Goal: Information Seeking & Learning: Learn about a topic

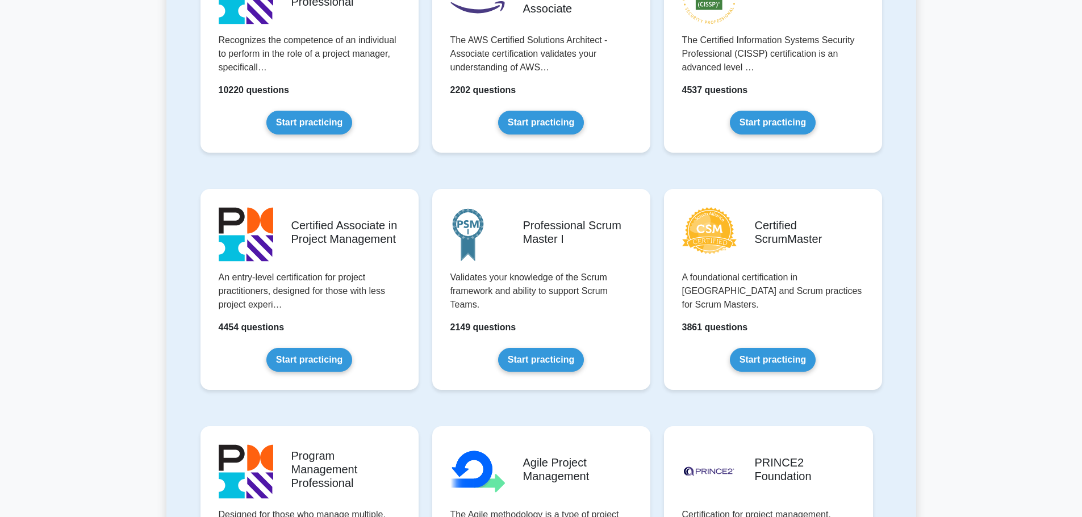
scroll to position [341, 0]
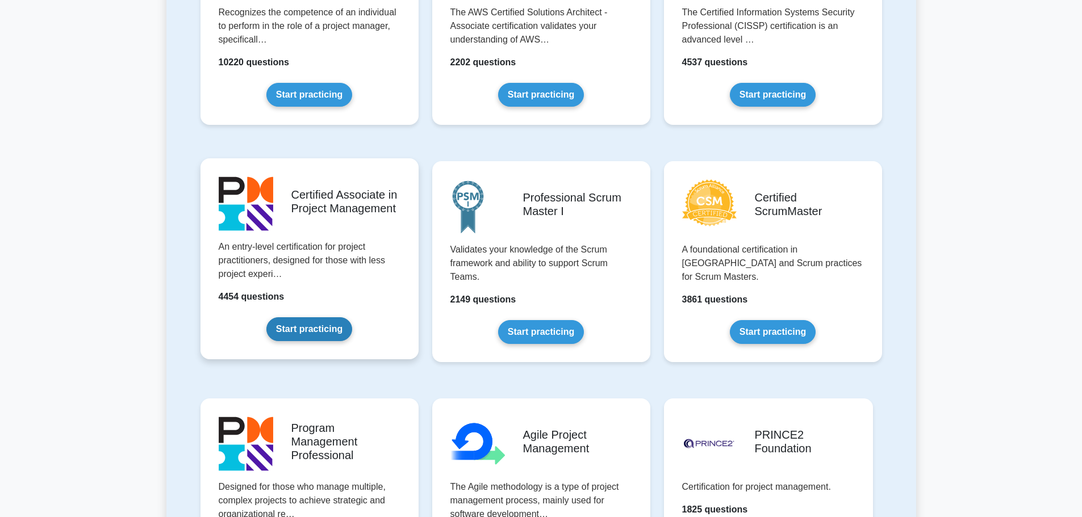
click at [313, 329] on link "Start practicing" at bounding box center [309, 329] width 86 height 24
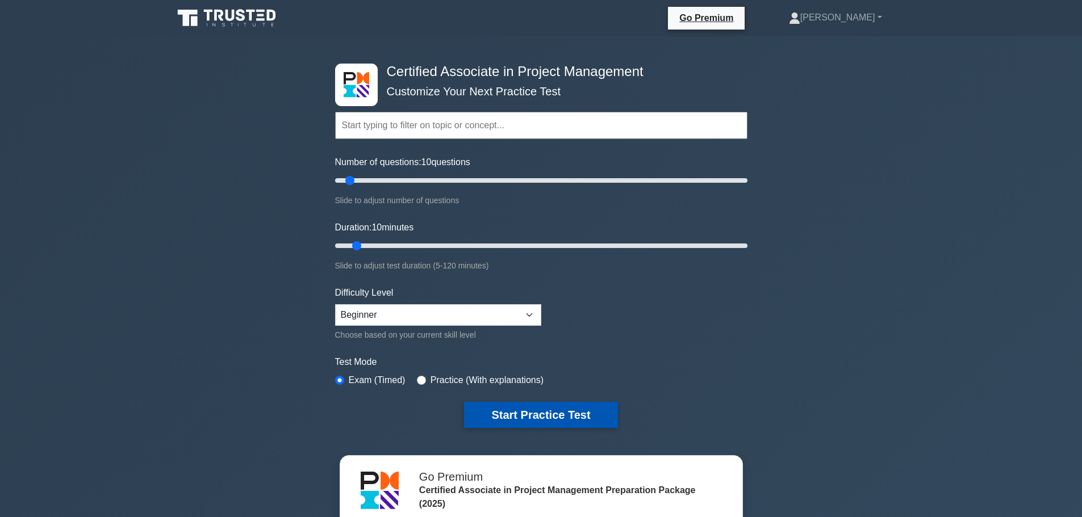
click at [558, 408] on button "Start Practice Test" at bounding box center [540, 415] width 153 height 26
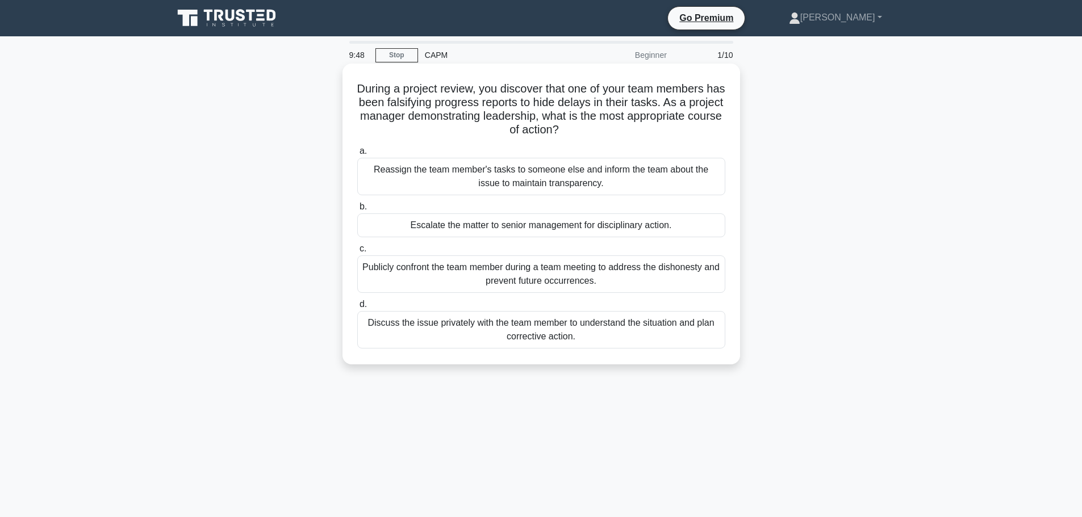
click at [570, 335] on div "Discuss the issue privately with the team member to understand the situation an…" at bounding box center [541, 329] width 368 height 37
click at [357, 308] on input "d. Discuss the issue privately with the team member to understand the situation…" at bounding box center [357, 304] width 0 height 7
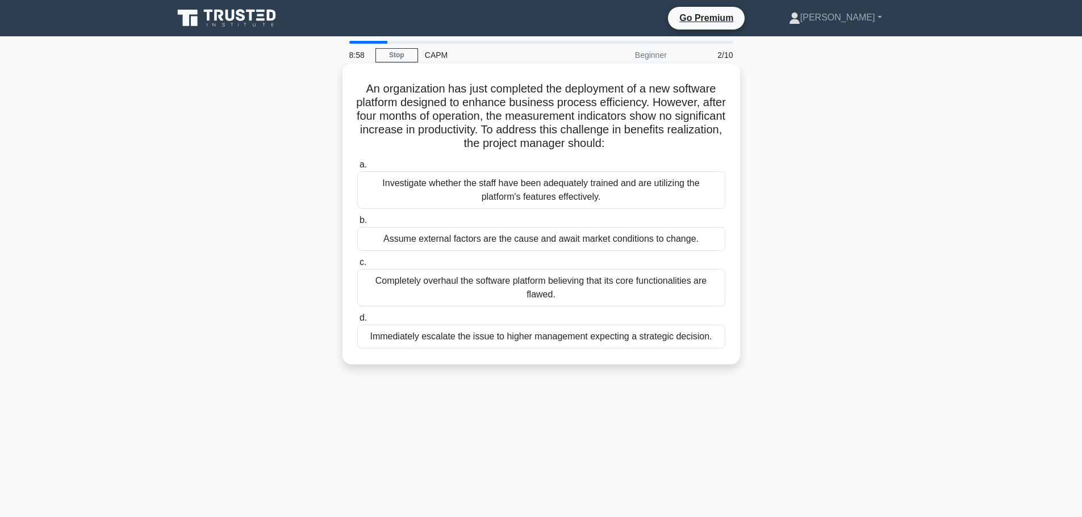
click at [549, 196] on div "Investigate whether the staff have been adequately trained and are utilizing th…" at bounding box center [541, 189] width 368 height 37
click at [357, 169] on input "a. Investigate whether the staff have been adequately trained and are utilizing…" at bounding box center [357, 164] width 0 height 7
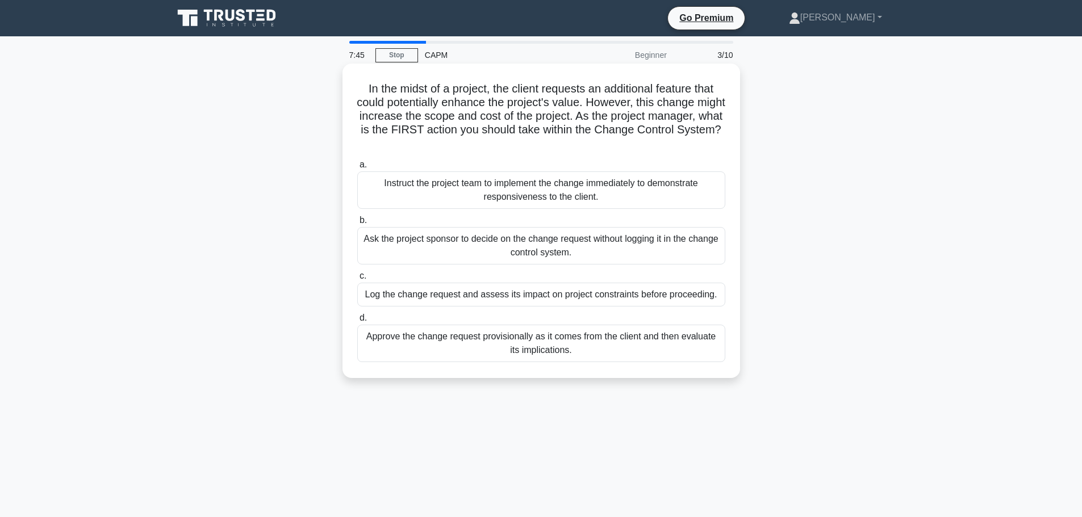
click at [619, 294] on div "Log the change request and assess its impact on project constraints before proc…" at bounding box center [541, 295] width 368 height 24
click at [357, 280] on input "c. Log the change request and assess its impact on project constraints before p…" at bounding box center [357, 276] width 0 height 7
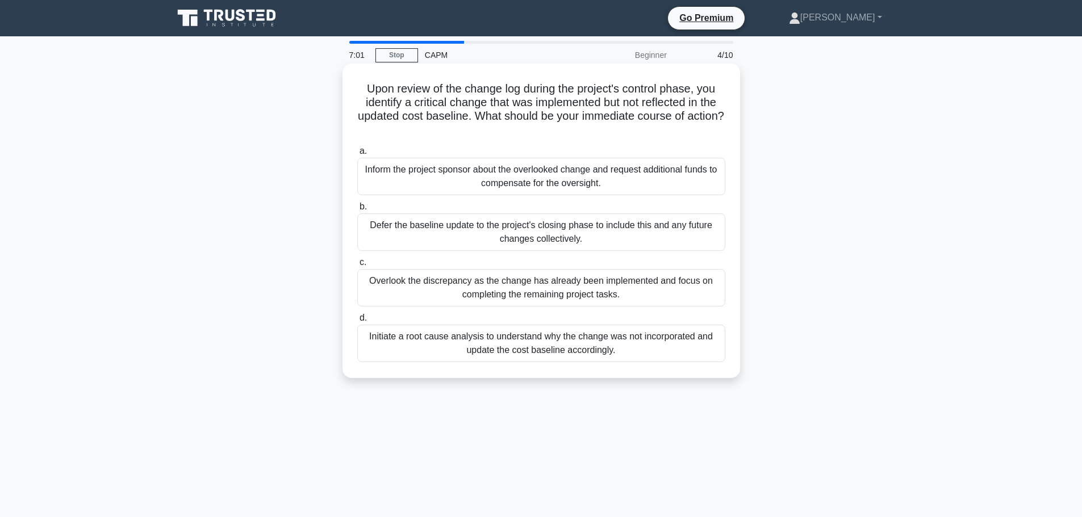
click at [635, 346] on div "Initiate a root cause analysis to understand why the change was not incorporate…" at bounding box center [541, 343] width 368 height 37
click at [357, 322] on input "d. Initiate a root cause analysis to understand why the change was not incorpor…" at bounding box center [357, 318] width 0 height 7
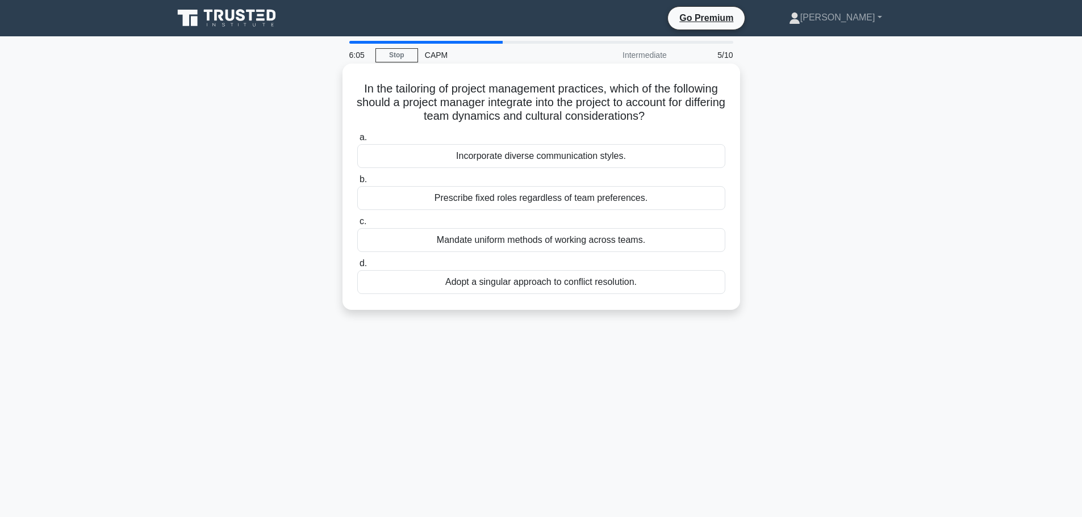
click at [558, 157] on div "Incorporate diverse communication styles." at bounding box center [541, 156] width 368 height 24
click at [357, 141] on input "a. Incorporate diverse communication styles." at bounding box center [357, 137] width 0 height 7
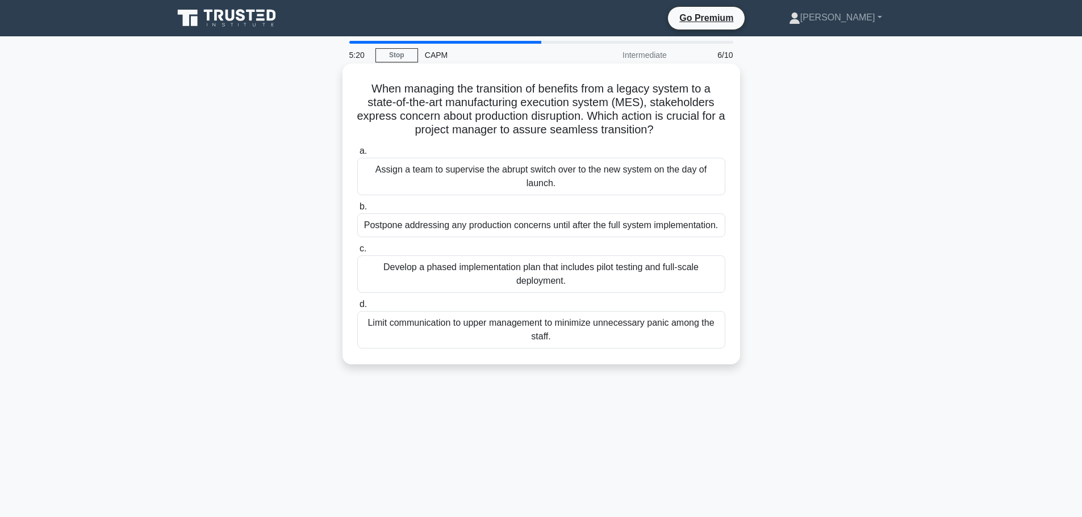
click at [655, 271] on div "Develop a phased implementation plan that includes pilot testing and full-scale…" at bounding box center [541, 273] width 368 height 37
click at [357, 253] on input "c. Develop a phased implementation plan that includes pilot testing and full-sc…" at bounding box center [357, 248] width 0 height 7
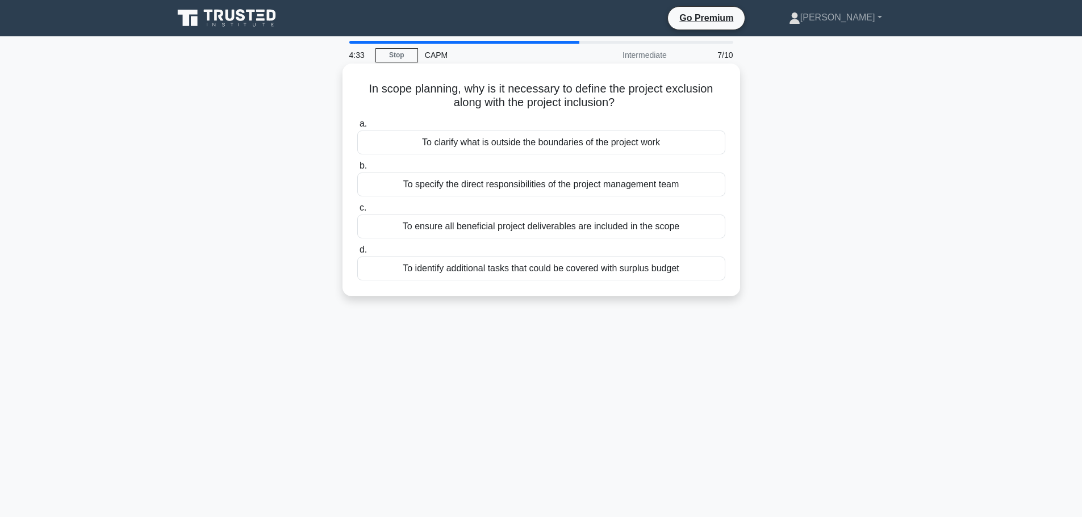
click at [673, 141] on div "To clarify what is outside the boundaries of the project work" at bounding box center [541, 143] width 368 height 24
click at [357, 128] on input "a. To clarify what is outside the boundaries of the project work" at bounding box center [357, 123] width 0 height 7
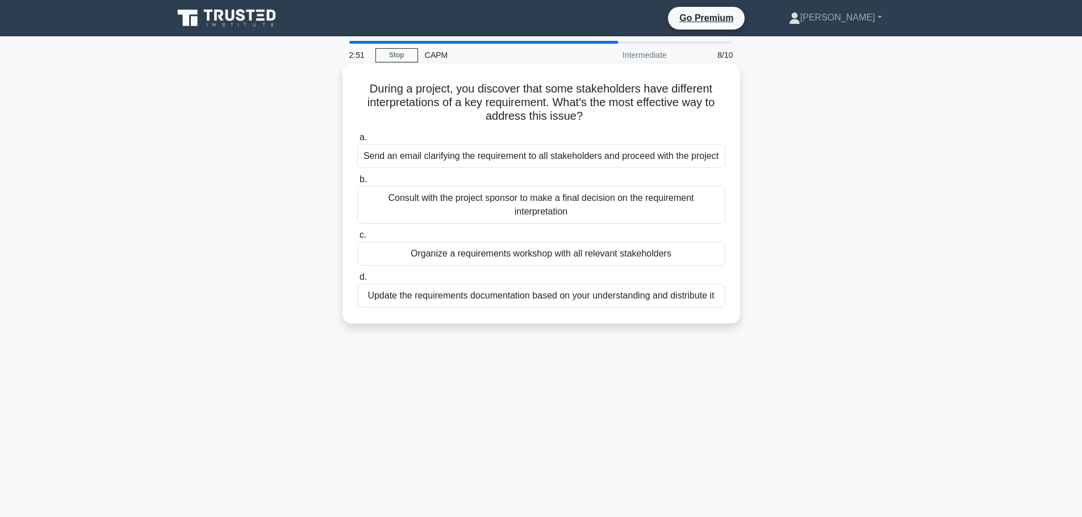
click at [646, 257] on div "Organize a requirements workshop with all relevant stakeholders" at bounding box center [541, 254] width 368 height 24
click at [357, 239] on input "c. Organize a requirements workshop with all relevant stakeholders" at bounding box center [357, 235] width 0 height 7
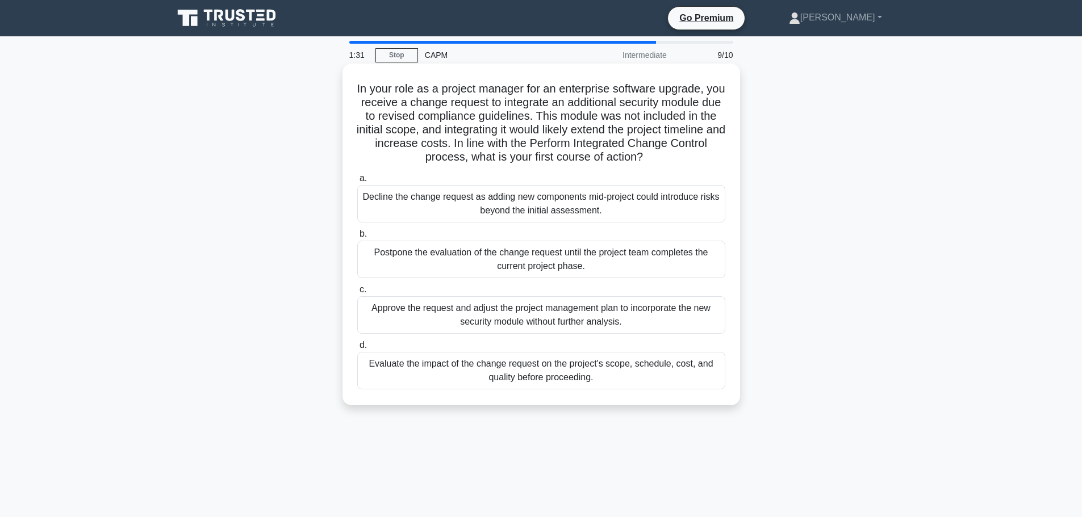
click at [589, 371] on div "Evaluate the impact of the change request on the project's scope, schedule, cos…" at bounding box center [541, 370] width 368 height 37
click at [357, 349] on input "d. Evaluate the impact of the change request on the project's scope, schedule, …" at bounding box center [357, 345] width 0 height 7
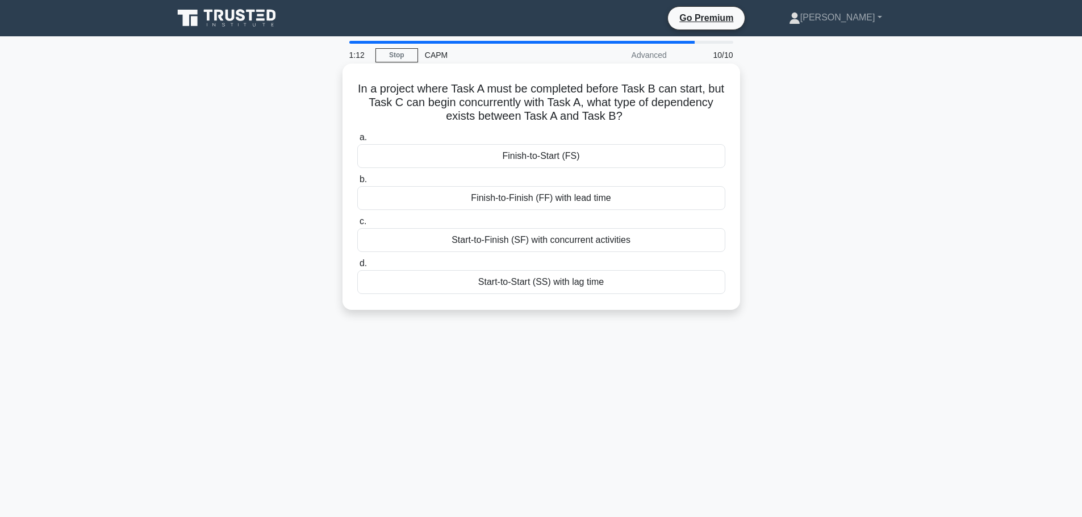
click at [594, 158] on div "Finish-to-Start (FS)" at bounding box center [541, 156] width 368 height 24
click at [357, 141] on input "a. Finish-to-Start (FS)" at bounding box center [357, 137] width 0 height 7
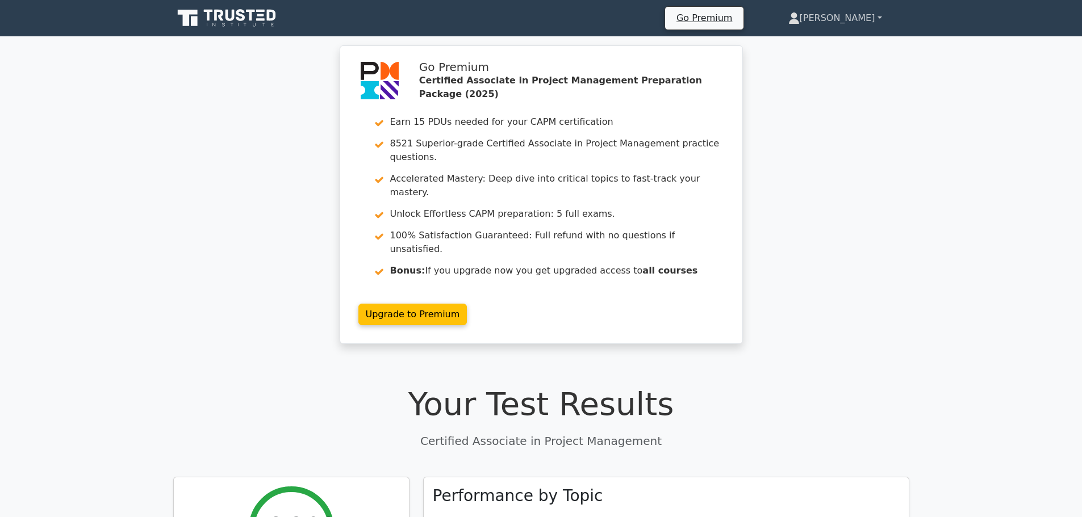
click at [857, 24] on link "[PERSON_NAME]" at bounding box center [835, 18] width 148 height 23
click at [844, 43] on link "Profile" at bounding box center [806, 45] width 90 height 18
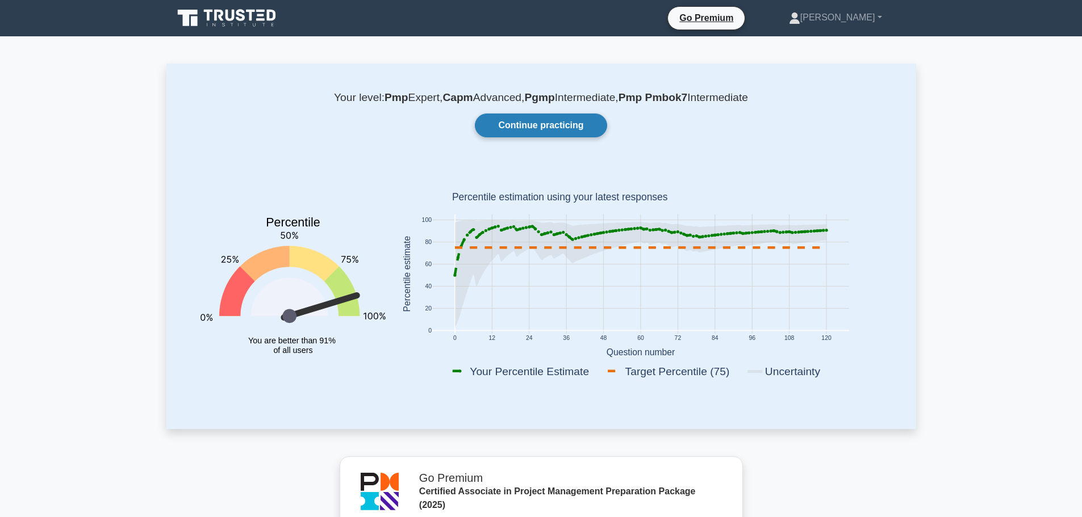
click at [569, 128] on link "Continue practicing" at bounding box center [541, 126] width 132 height 24
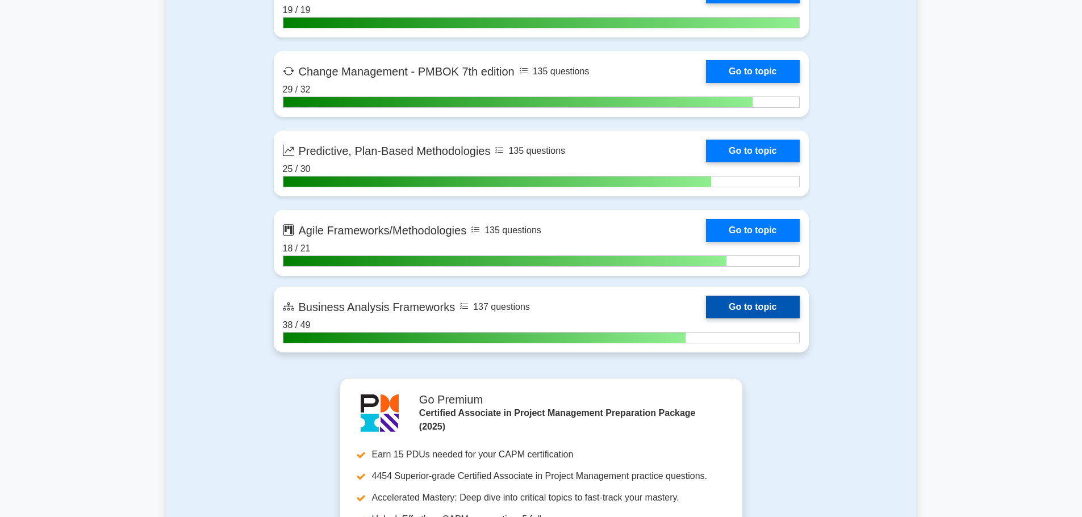
scroll to position [3206, 0]
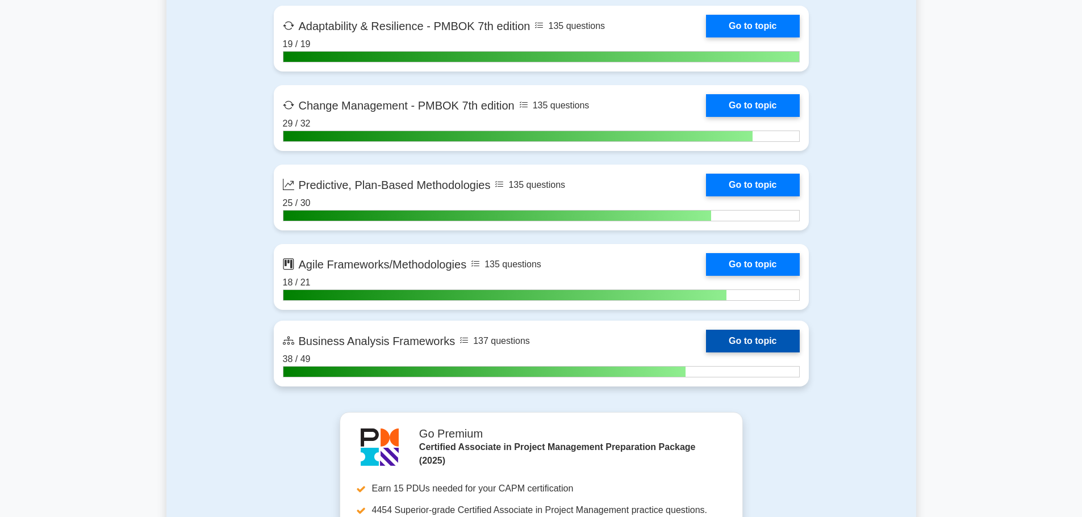
click at [764, 340] on link "Go to topic" at bounding box center [752, 341] width 93 height 23
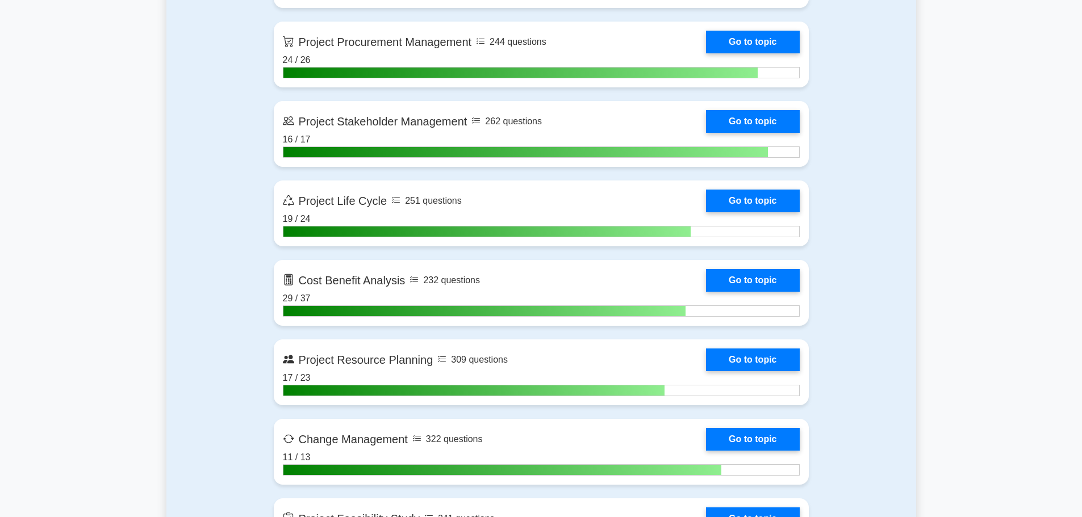
scroll to position [1503, 0]
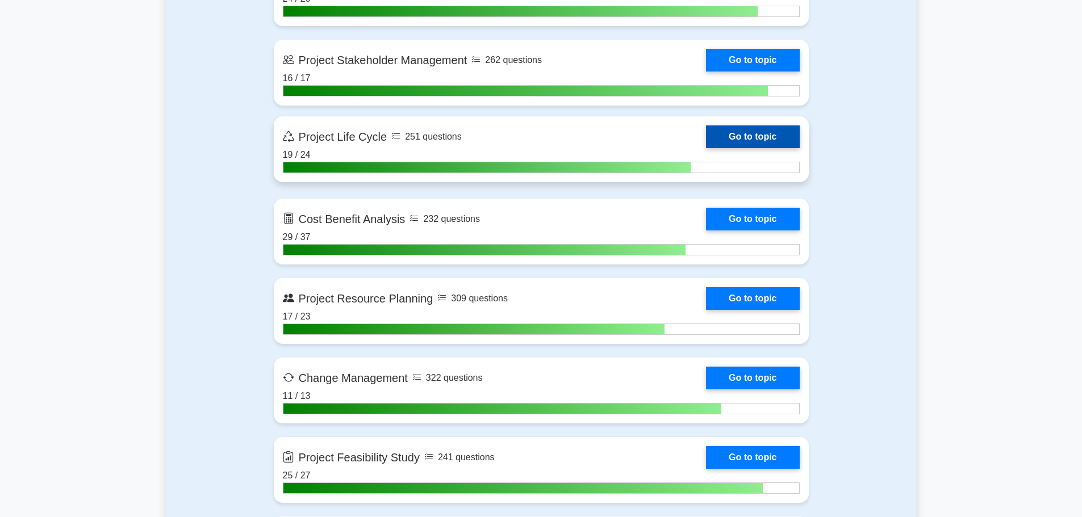
click at [754, 142] on link "Go to topic" at bounding box center [752, 136] width 93 height 23
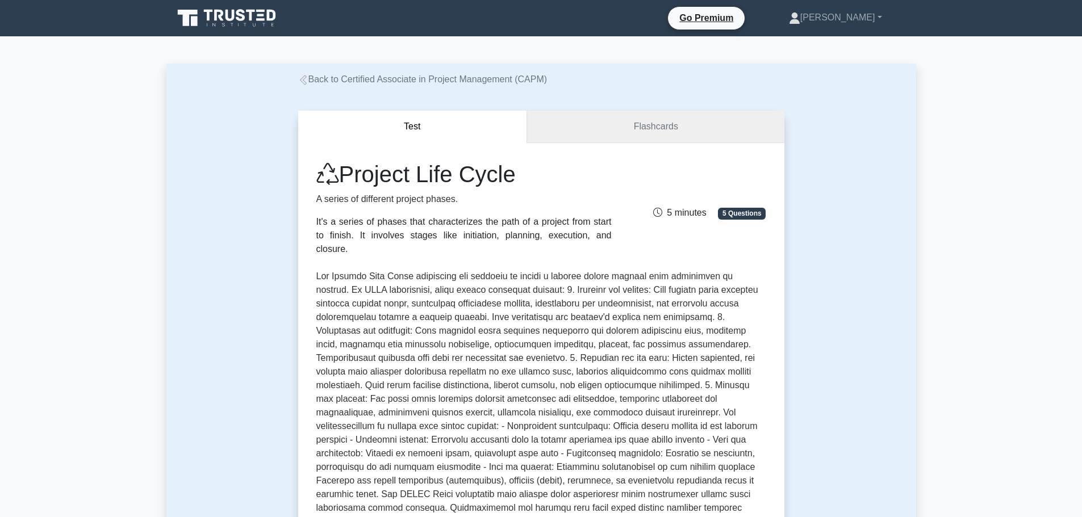
click at [635, 116] on link "Flashcards" at bounding box center [655, 127] width 257 height 32
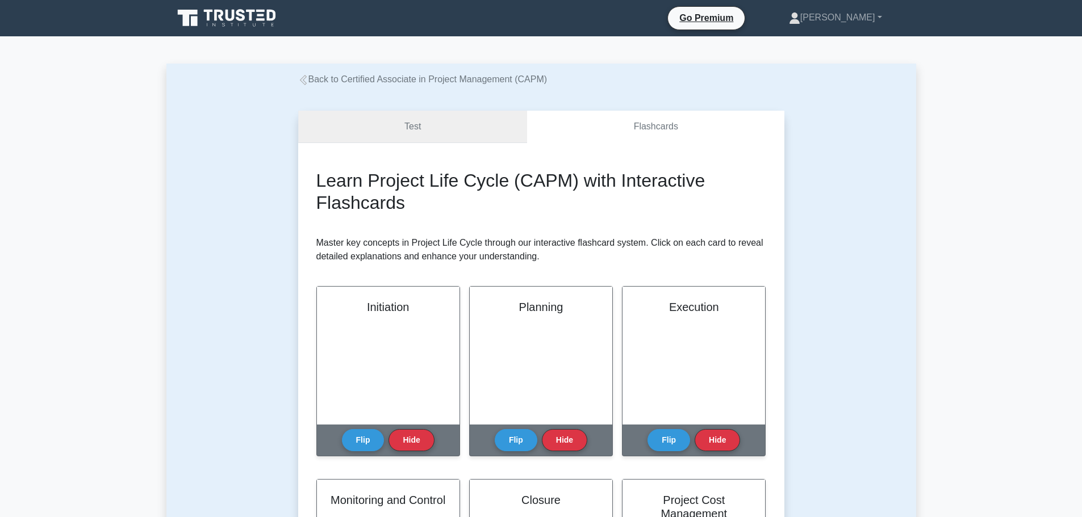
click at [409, 123] on link "Test" at bounding box center [412, 127] width 229 height 32
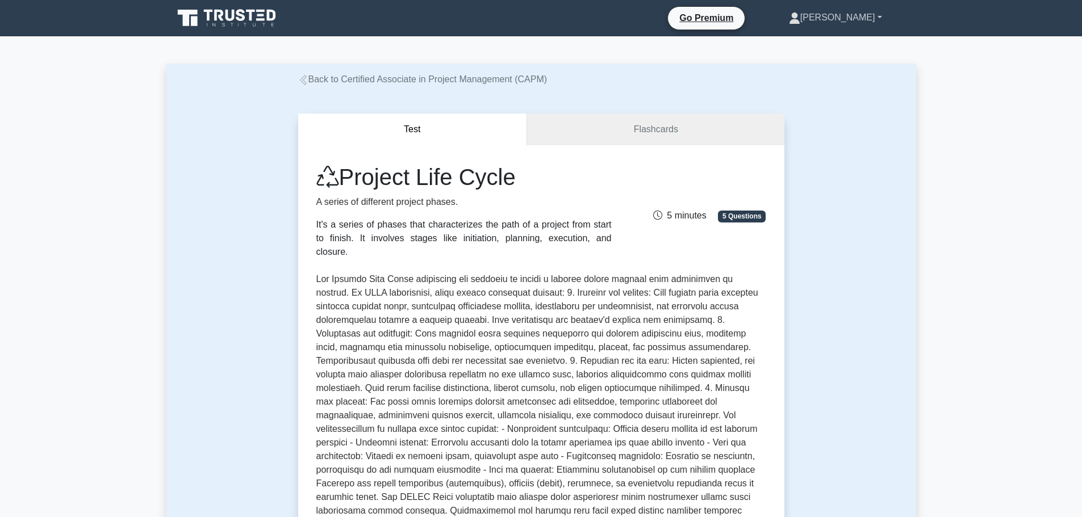
click at [858, 21] on link "[PERSON_NAME]" at bounding box center [835, 17] width 148 height 23
click at [844, 45] on link "Profile" at bounding box center [807, 44] width 90 height 18
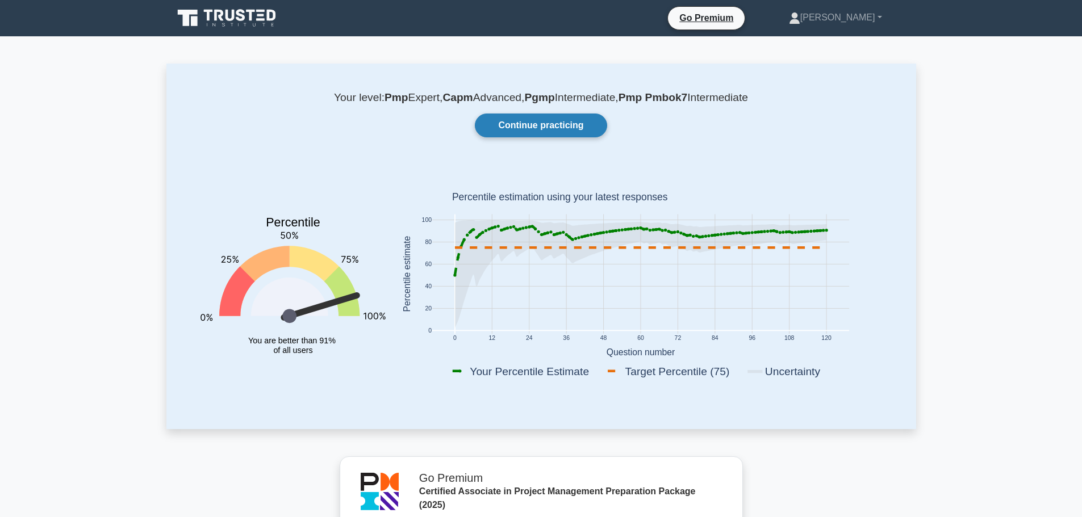
click at [560, 126] on link "Continue practicing" at bounding box center [541, 126] width 132 height 24
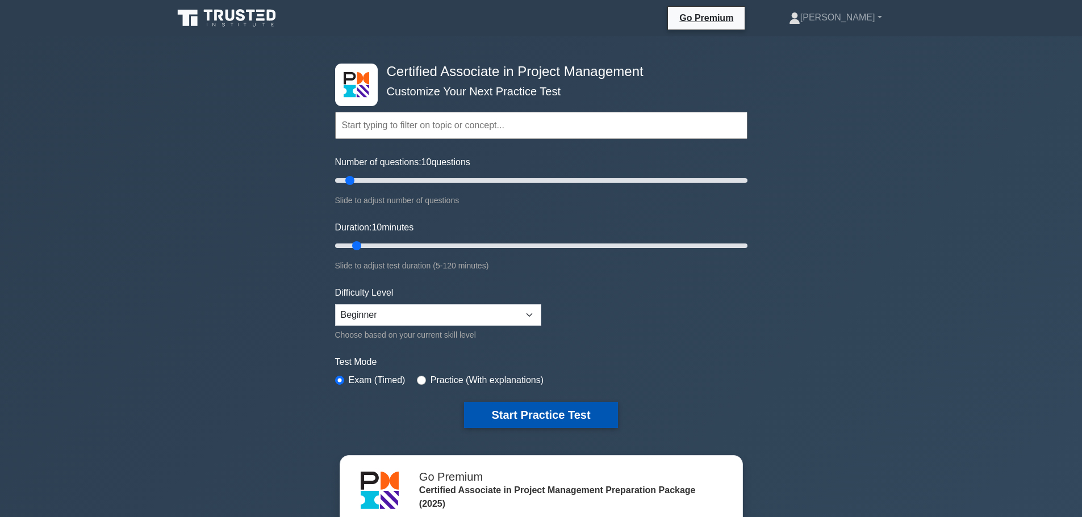
click at [581, 411] on button "Start Practice Test" at bounding box center [540, 415] width 153 height 26
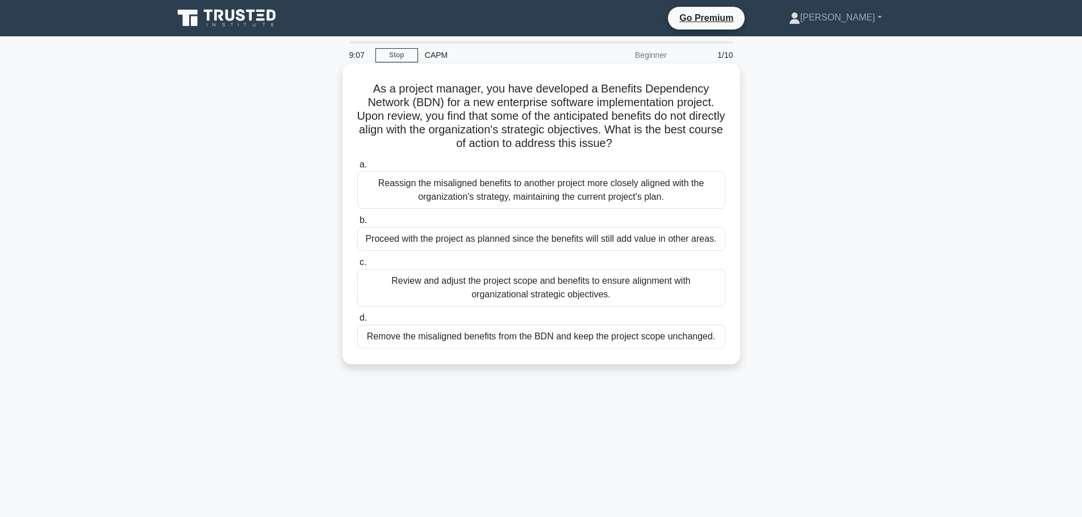
click at [551, 291] on div "Review and adjust the project scope and benefits to ensure alignment with organ…" at bounding box center [541, 287] width 368 height 37
click at [357, 266] on input "c. Review and adjust the project scope and benefits to ensure alignment with or…" at bounding box center [357, 262] width 0 height 7
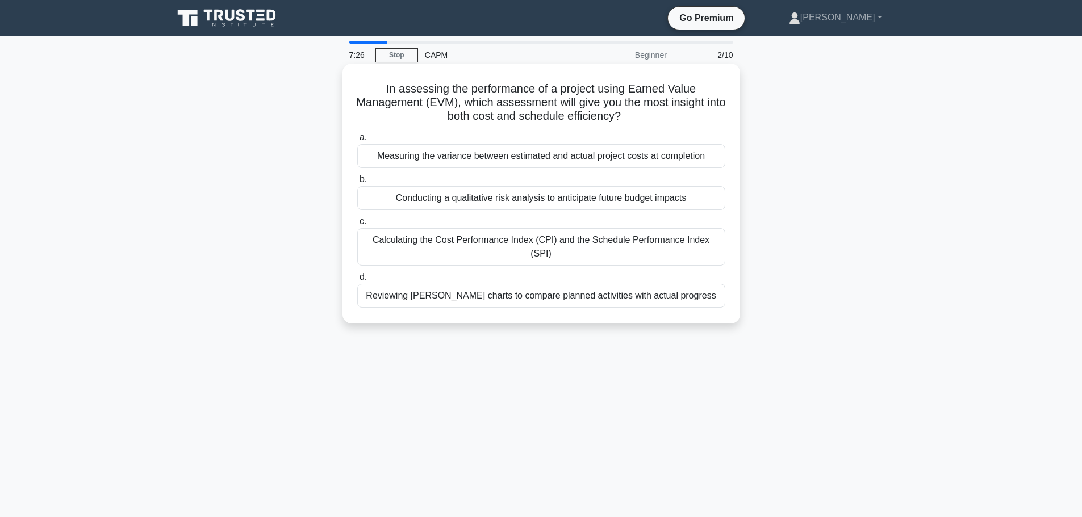
click at [498, 242] on div "Calculating the Cost Performance Index (CPI) and the Schedule Performance Index…" at bounding box center [541, 246] width 368 height 37
click at [357, 225] on input "c. Calculating the Cost Performance Index (CPI) and the Schedule Performance In…" at bounding box center [357, 221] width 0 height 7
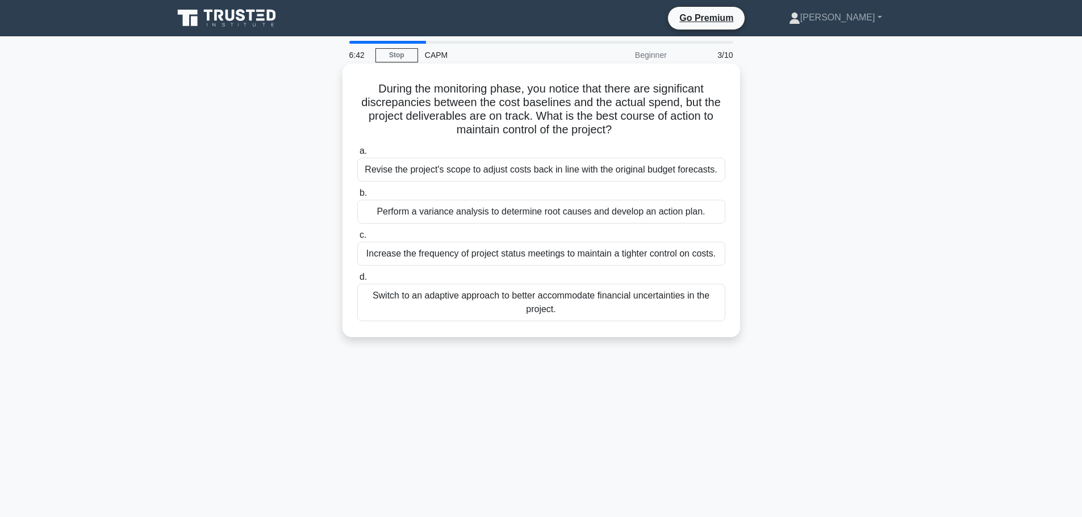
click at [602, 211] on div "Perform a variance analysis to determine root causes and develop an action plan." at bounding box center [541, 212] width 368 height 24
click at [357, 197] on input "b. Perform a variance analysis to determine root causes and develop an action p…" at bounding box center [357, 193] width 0 height 7
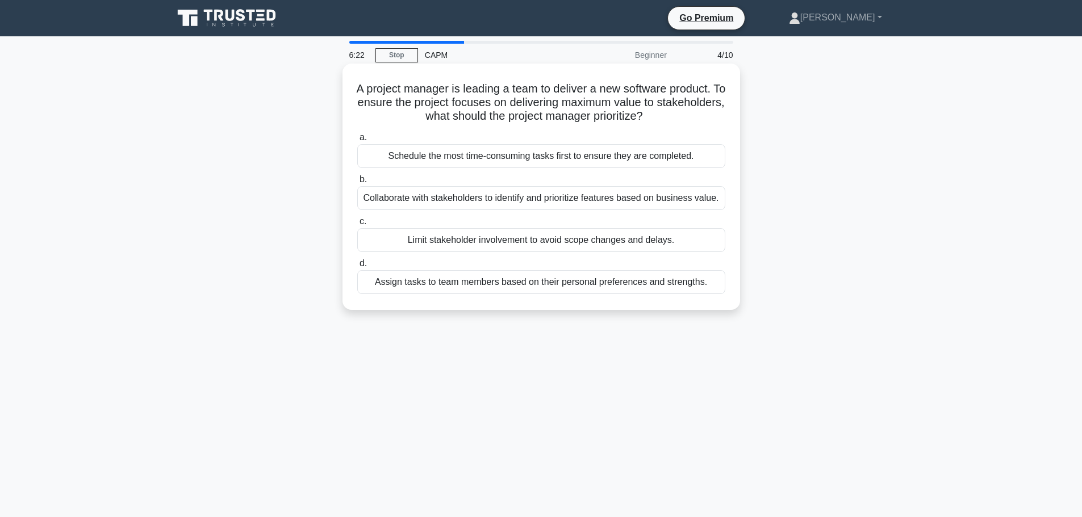
click at [601, 200] on div "Collaborate with stakeholders to identify and prioritize features based on busi…" at bounding box center [541, 198] width 368 height 24
click at [357, 183] on input "b. Collaborate with stakeholders to identify and prioritize features based on b…" at bounding box center [357, 179] width 0 height 7
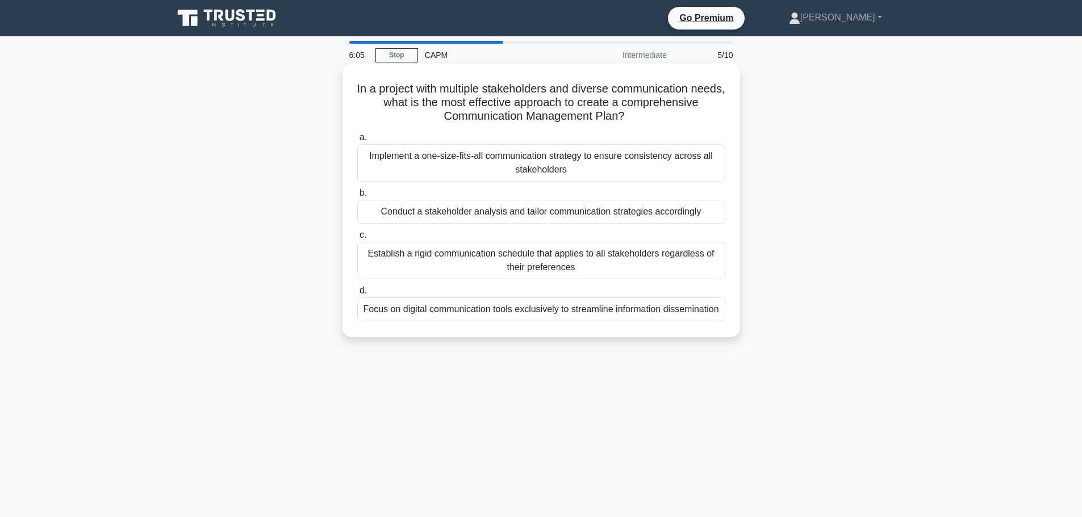
click at [602, 211] on div "Conduct a stakeholder analysis and tailor communication strategies accordingly" at bounding box center [541, 212] width 368 height 24
click at [357, 197] on input "b. Conduct a stakeholder analysis and tailor communication strategies according…" at bounding box center [357, 193] width 0 height 7
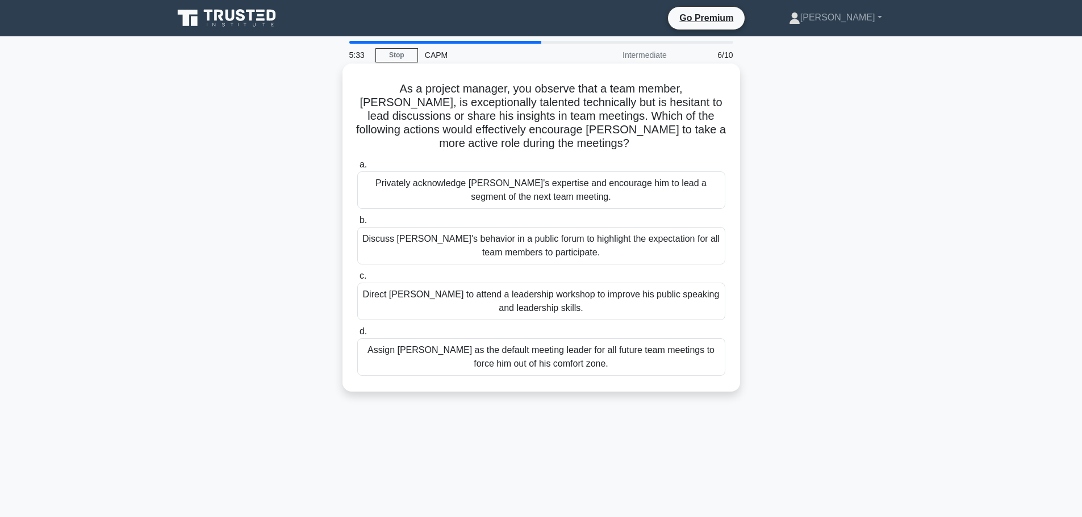
click at [623, 296] on div "Direct [PERSON_NAME] to attend a leadership workshop to improve his public spea…" at bounding box center [541, 301] width 368 height 37
click at [357, 280] on input "c. Direct [PERSON_NAME] to attend a leadership workshop to improve his public s…" at bounding box center [357, 276] width 0 height 7
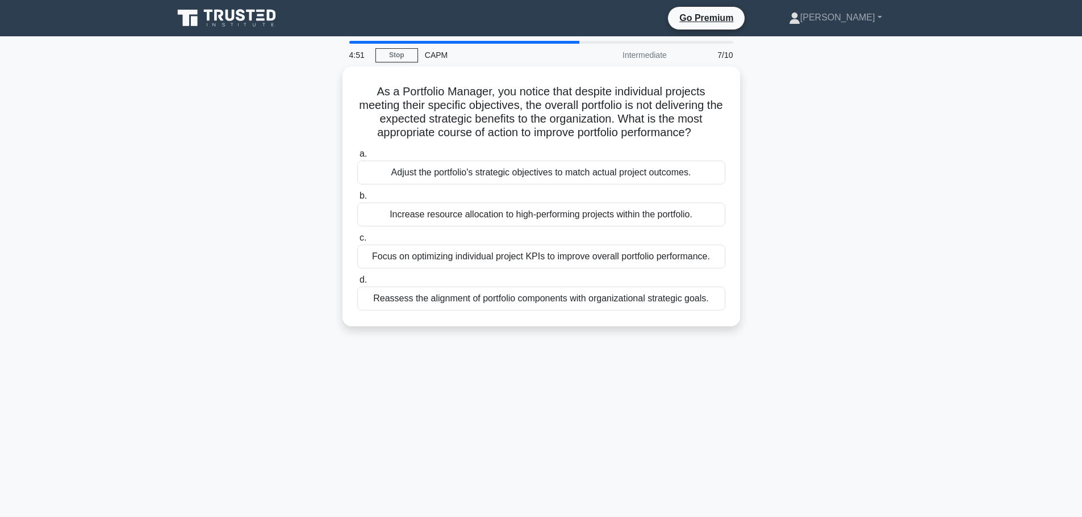
click at [788, 164] on div "As a Portfolio Manager, you notice that despite individual projects meeting the…" at bounding box center [540, 203] width 749 height 274
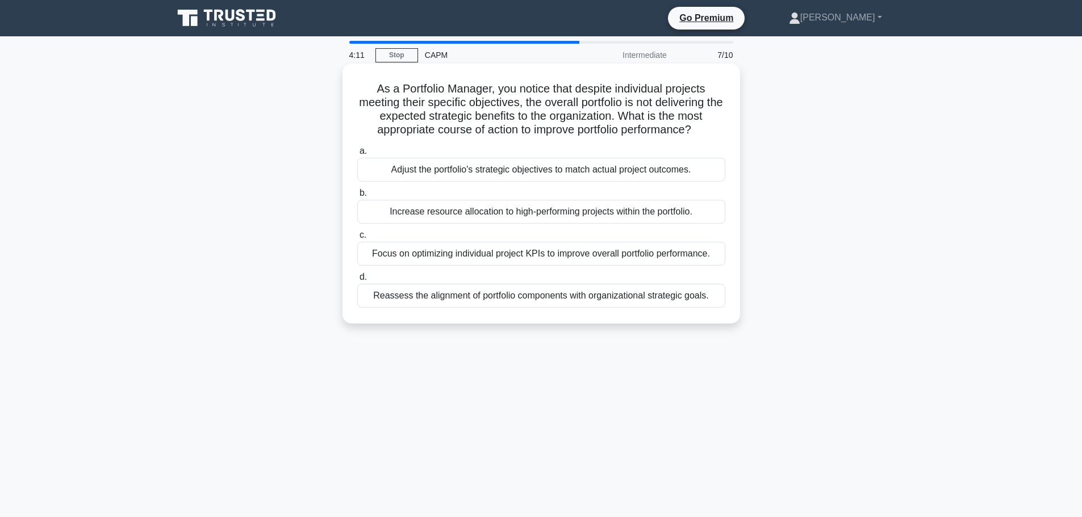
click at [665, 299] on div "Reassess the alignment of portfolio components with organizational strategic go…" at bounding box center [541, 296] width 368 height 24
click at [357, 281] on input "d. Reassess the alignment of portfolio components with organizational strategic…" at bounding box center [357, 277] width 0 height 7
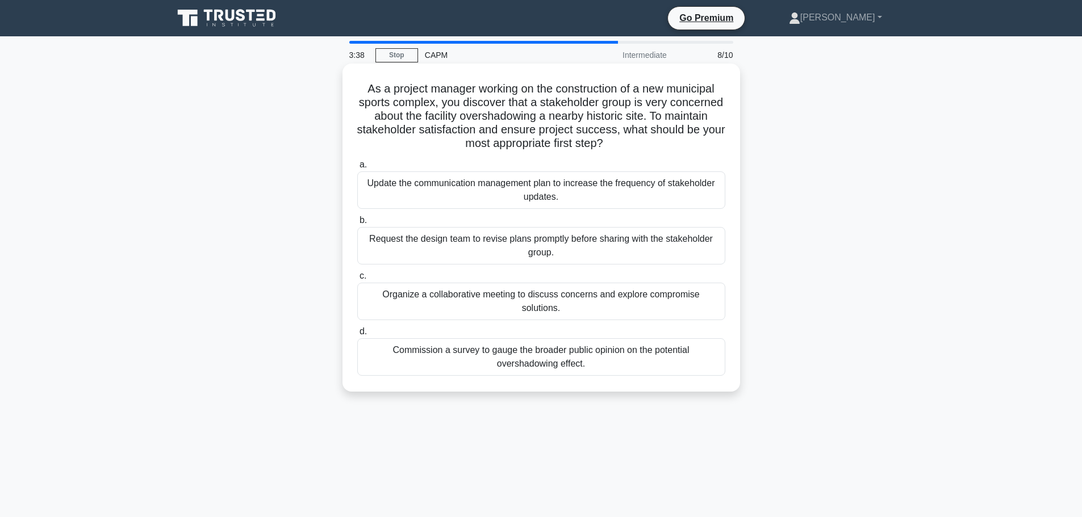
click at [617, 301] on div "Organize a collaborative meeting to discuss concerns and explore compromise sol…" at bounding box center [541, 301] width 368 height 37
click at [357, 280] on input "c. Organize a collaborative meeting to discuss concerns and explore compromise …" at bounding box center [357, 276] width 0 height 7
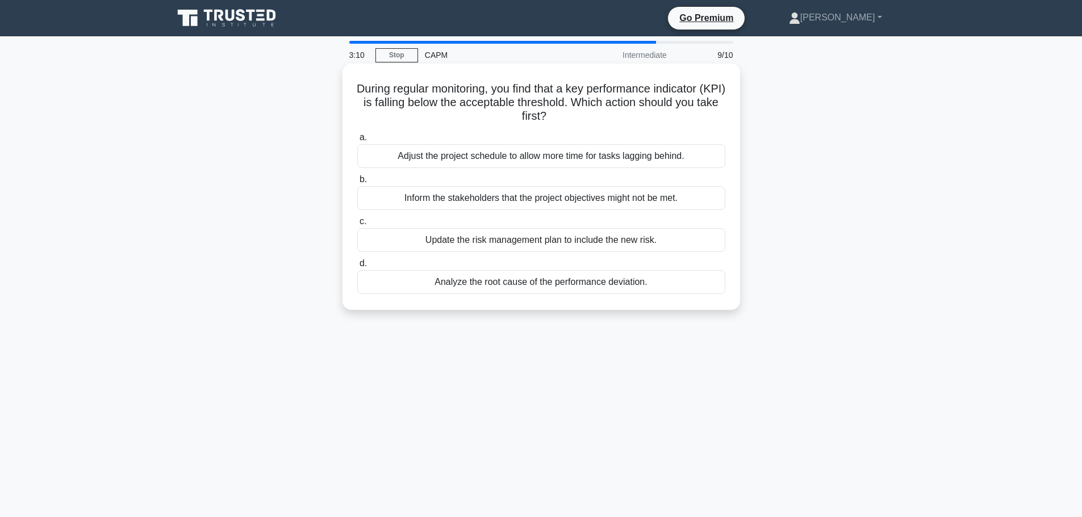
click at [614, 291] on div "Analyze the root cause of the performance deviation." at bounding box center [541, 282] width 368 height 24
click at [357, 267] on input "d. Analyze the root cause of the performance deviation." at bounding box center [357, 263] width 0 height 7
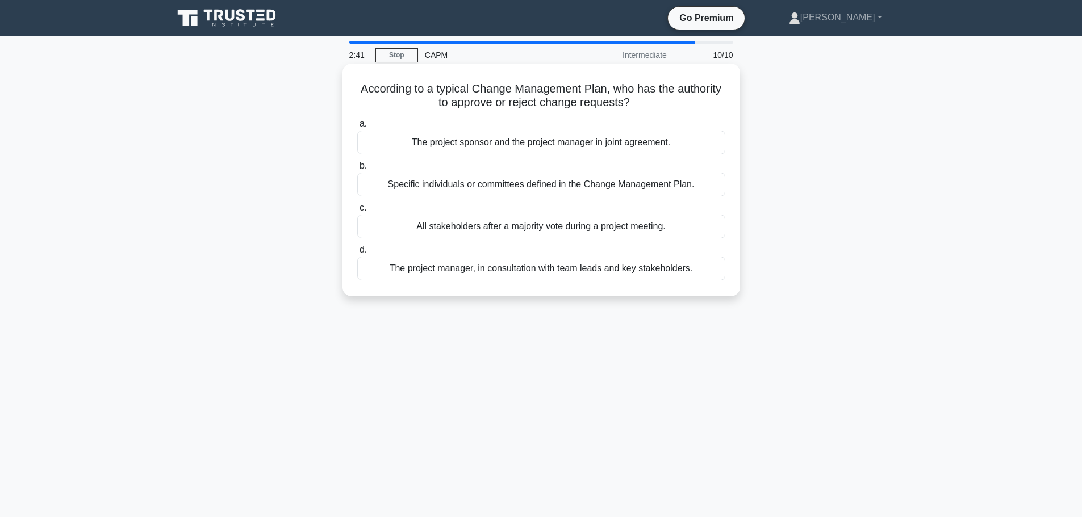
click at [593, 186] on div "Specific individuals or committees defined in the Change Management Plan." at bounding box center [541, 185] width 368 height 24
click at [357, 170] on input "b. Specific individuals or committees defined in the Change Management Plan." at bounding box center [357, 165] width 0 height 7
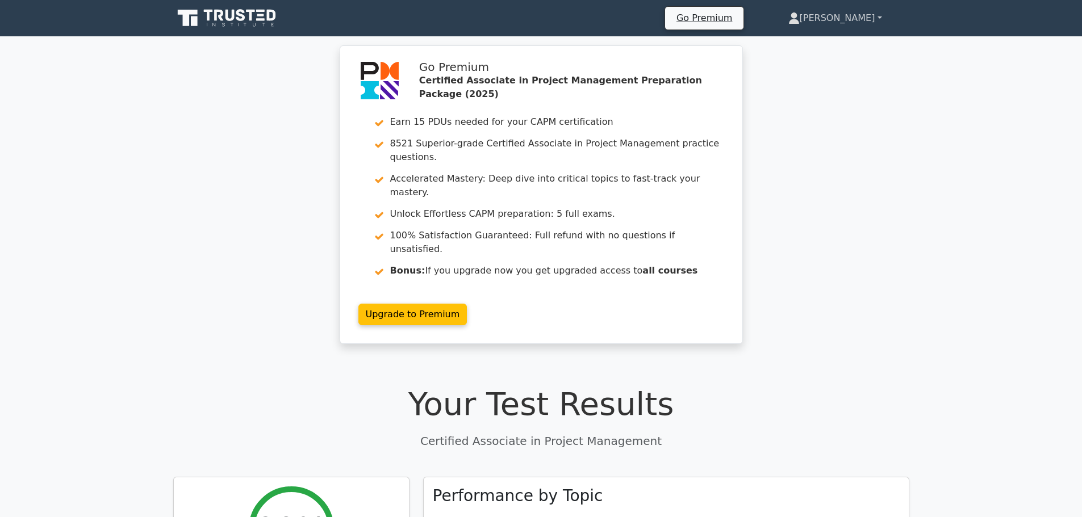
click at [860, 24] on link "[PERSON_NAME]" at bounding box center [835, 18] width 148 height 23
click at [841, 45] on link "Profile" at bounding box center [806, 45] width 90 height 18
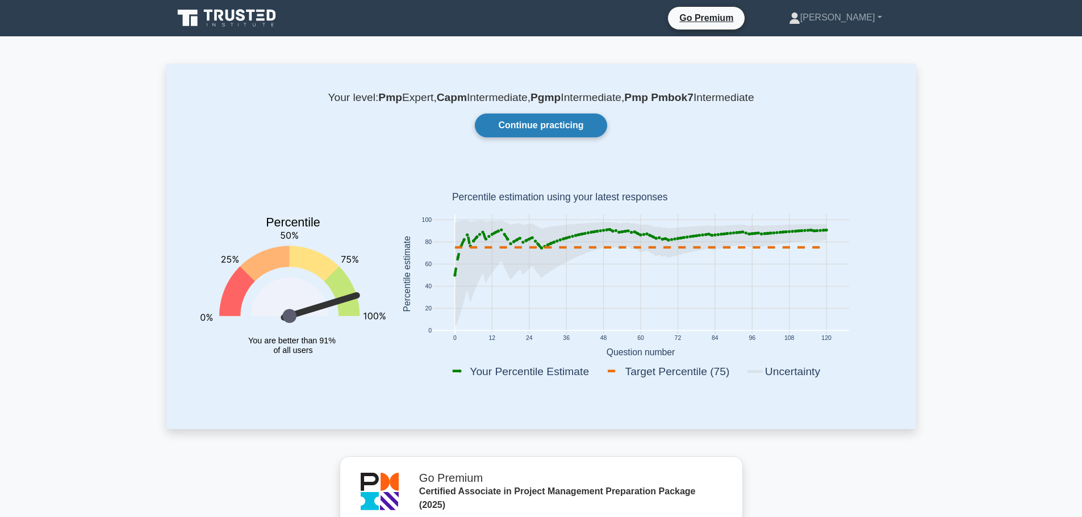
click at [592, 128] on link "Continue practicing" at bounding box center [541, 126] width 132 height 24
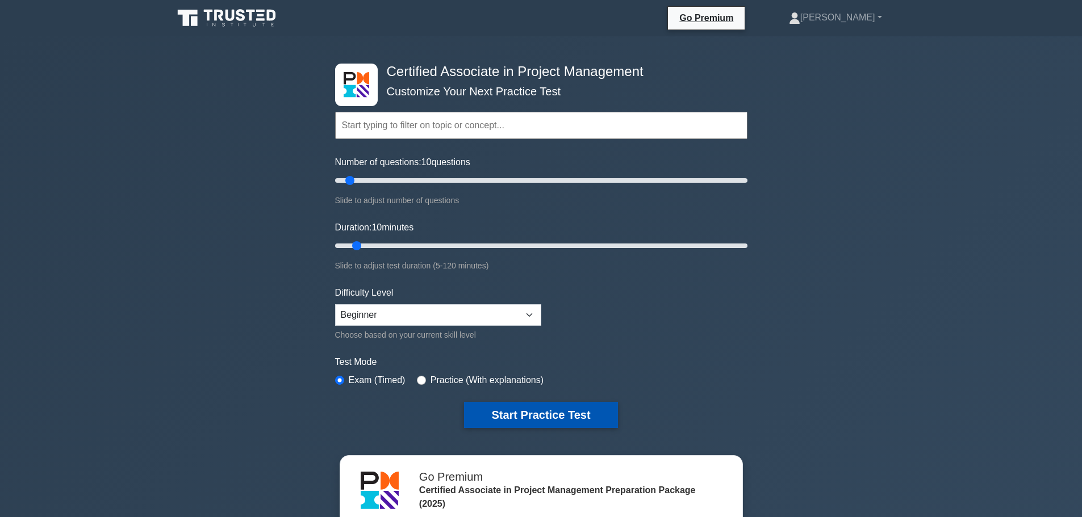
click at [560, 414] on button "Start Practice Test" at bounding box center [540, 415] width 153 height 26
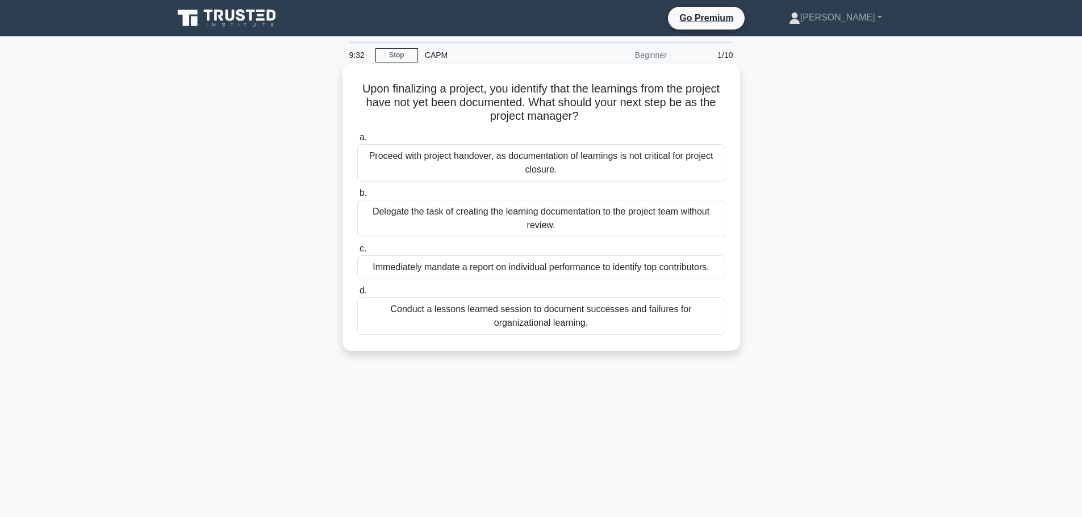
click at [558, 322] on div "Conduct a lessons learned session to document successes and failures for organi…" at bounding box center [541, 315] width 368 height 37
click at [357, 295] on input "d. Conduct a lessons learned session to document successes and failures for org…" at bounding box center [357, 290] width 0 height 7
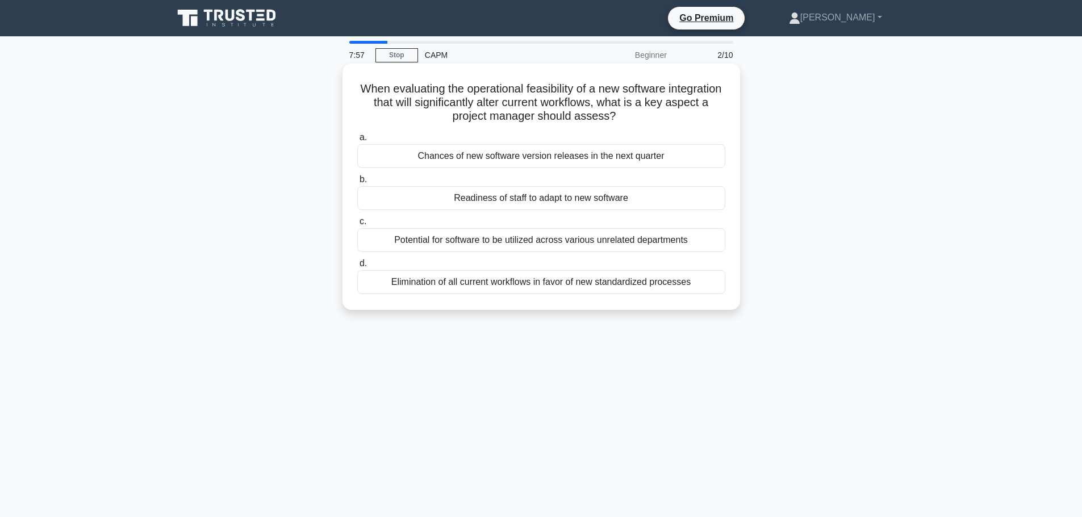
click at [574, 205] on div "Readiness of staff to adapt to new software" at bounding box center [541, 198] width 368 height 24
click at [357, 183] on input "b. Readiness of staff to adapt to new software" at bounding box center [357, 179] width 0 height 7
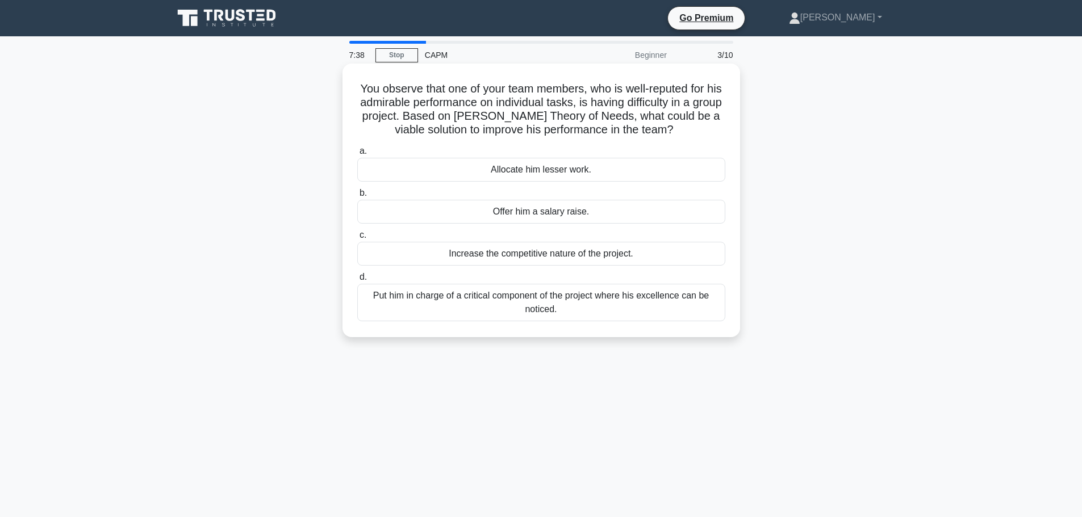
click at [574, 307] on div "Put him in charge of a critical component of the project where his excellence c…" at bounding box center [541, 302] width 368 height 37
click at [357, 281] on input "d. Put him in charge of a critical component of the project where his excellenc…" at bounding box center [357, 277] width 0 height 7
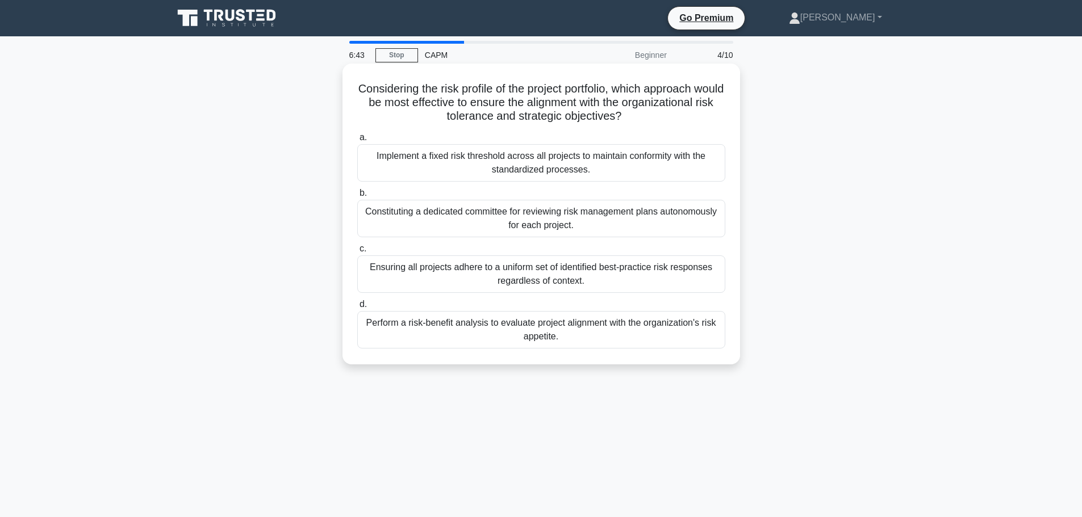
click at [614, 335] on div "Perform a risk-benefit analysis to evaluate project alignment with the organiza…" at bounding box center [541, 329] width 368 height 37
click at [357, 308] on input "d. Perform a risk-benefit analysis to evaluate project alignment with the organ…" at bounding box center [357, 304] width 0 height 7
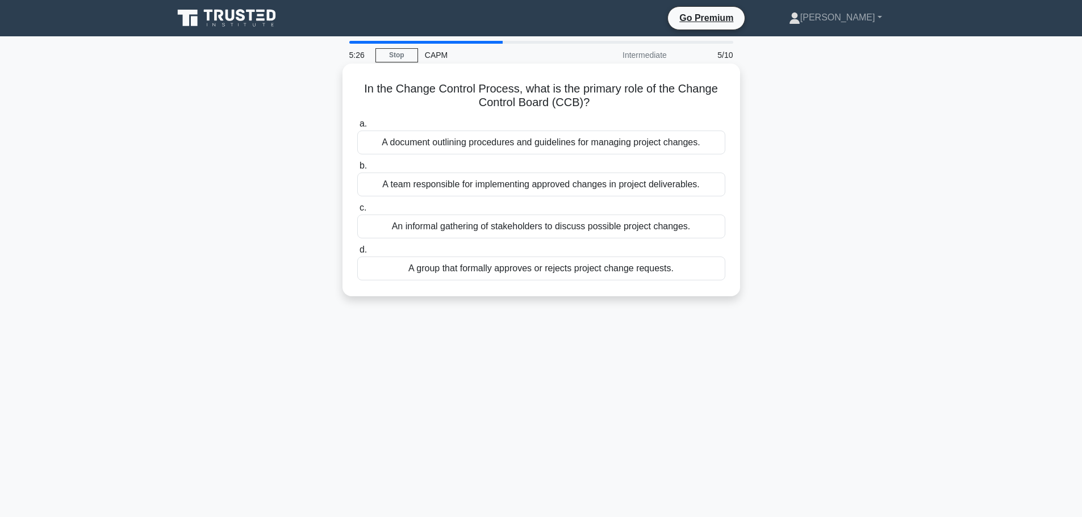
click at [547, 269] on div "A group that formally approves or rejects project change requests." at bounding box center [541, 269] width 368 height 24
click at [357, 254] on input "d. A group that formally approves or rejects project change requests." at bounding box center [357, 249] width 0 height 7
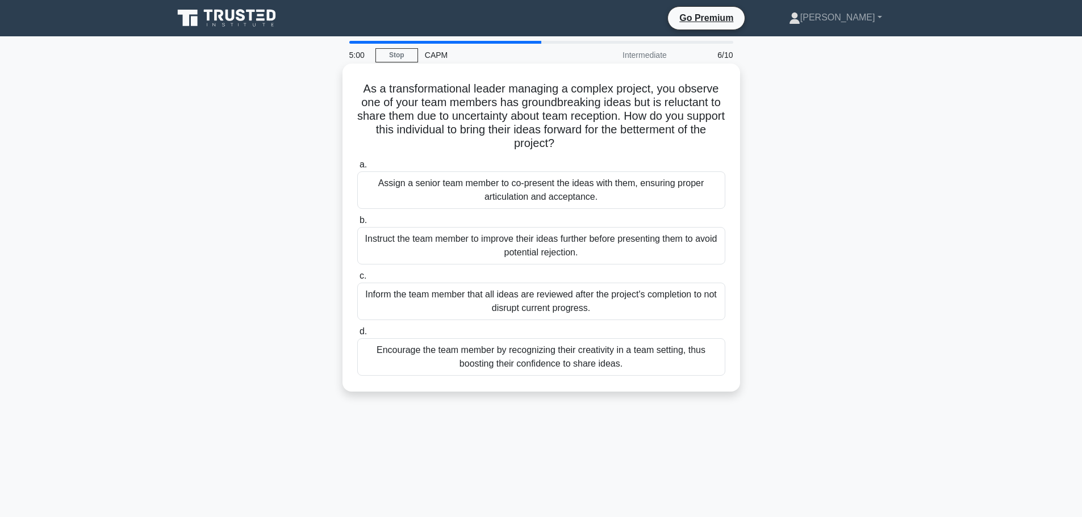
click at [627, 355] on div "Encourage the team member by recognizing their creativity in a team setting, th…" at bounding box center [541, 356] width 368 height 37
click at [357, 336] on input "d. Encourage the team member by recognizing their creativity in a team setting,…" at bounding box center [357, 331] width 0 height 7
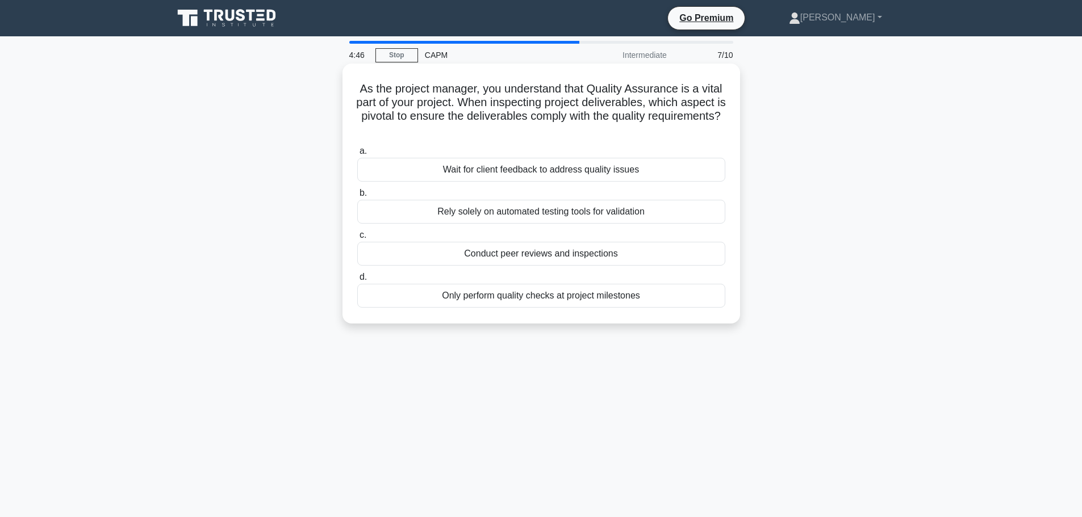
click at [731, 136] on div "As the project manager, you understand that Quality Assurance is a vital part o…" at bounding box center [541, 193] width 388 height 251
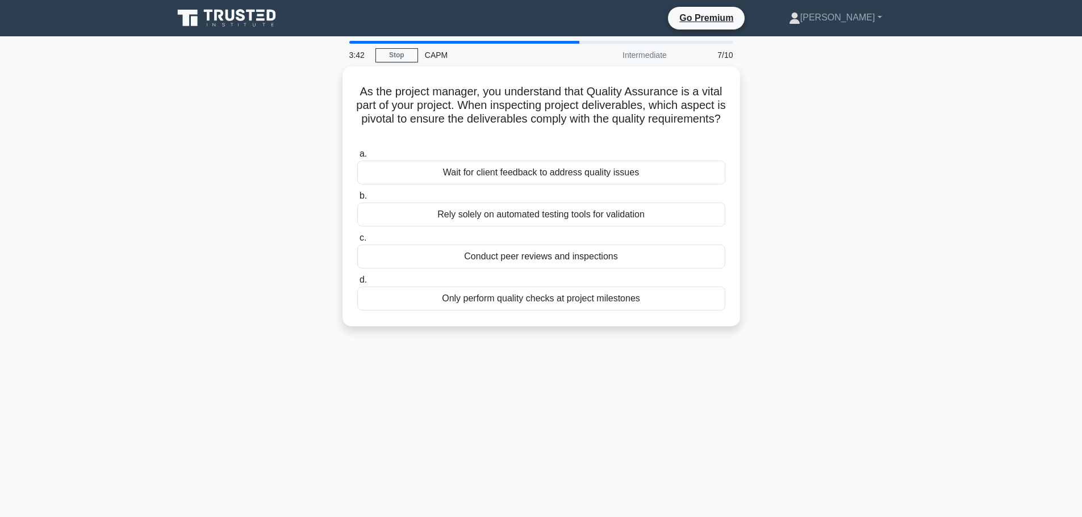
click at [810, 196] on div "As the project manager, you understand that Quality Assurance is a vital part o…" at bounding box center [540, 203] width 749 height 274
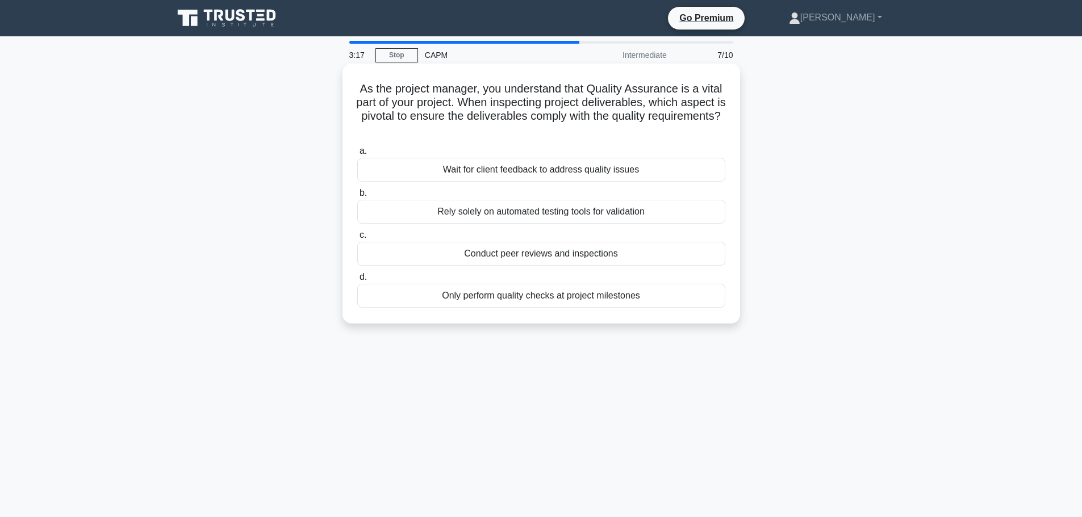
click at [553, 252] on div "Conduct peer reviews and inspections" at bounding box center [541, 254] width 368 height 24
click at [357, 239] on input "c. Conduct peer reviews and inspections" at bounding box center [357, 235] width 0 height 7
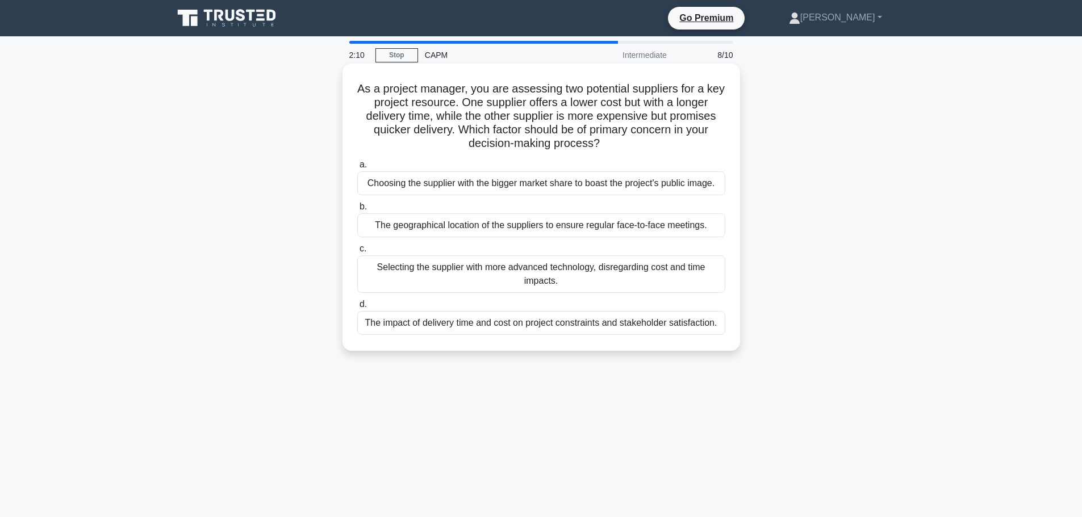
click at [513, 325] on div "The impact of delivery time and cost on project constraints and stakeholder sat…" at bounding box center [541, 323] width 368 height 24
click at [357, 308] on input "d. The impact of delivery time and cost on project constraints and stakeholder …" at bounding box center [357, 304] width 0 height 7
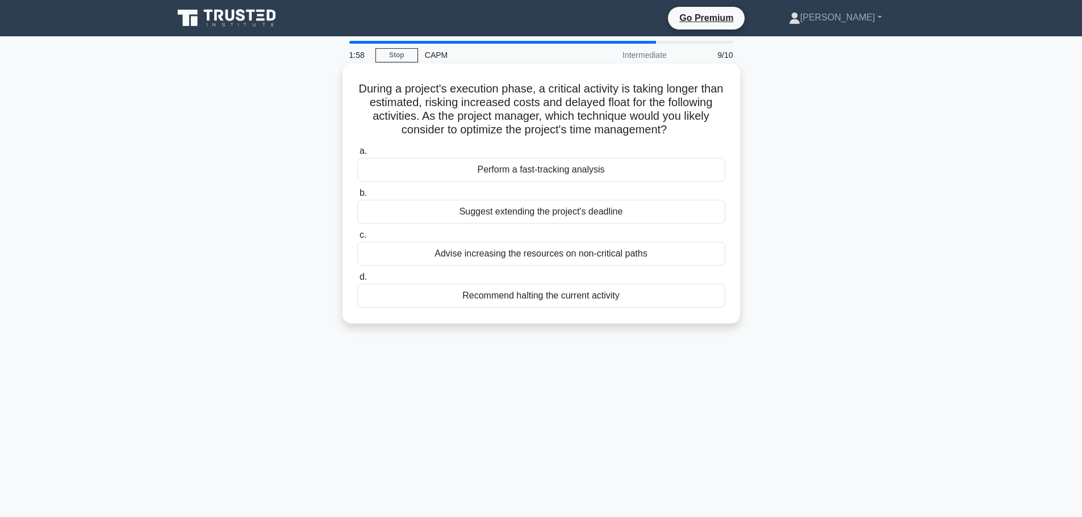
click at [657, 171] on div "Perform a fast-tracking analysis" at bounding box center [541, 170] width 368 height 24
click at [357, 155] on input "a. Perform a fast-tracking analysis" at bounding box center [357, 151] width 0 height 7
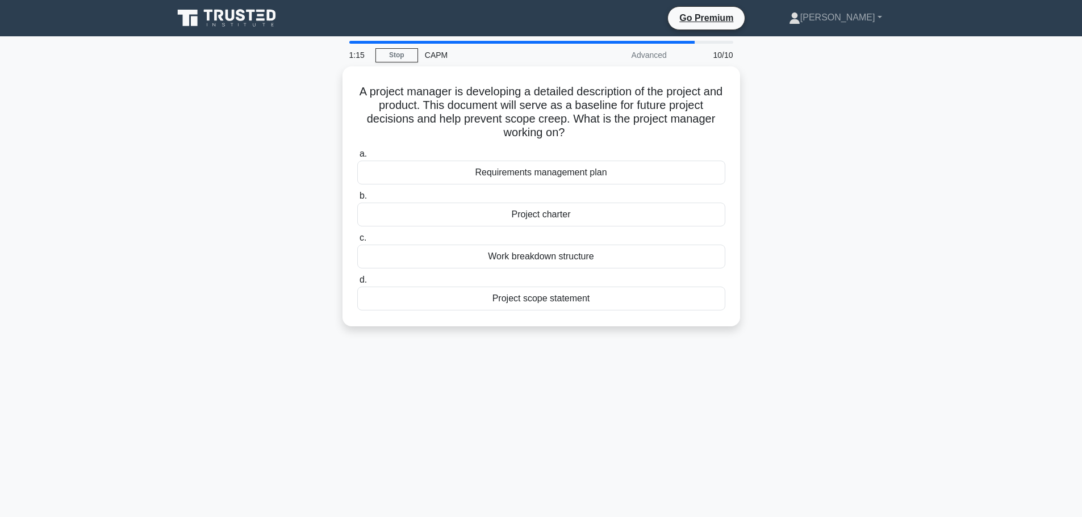
click at [270, 121] on div "A project manager is developing a detailed description of the project and produ…" at bounding box center [540, 203] width 749 height 274
click at [587, 297] on div "Project scope statement" at bounding box center [541, 296] width 368 height 24
click at [357, 281] on input "d. Project scope statement" at bounding box center [357, 277] width 0 height 7
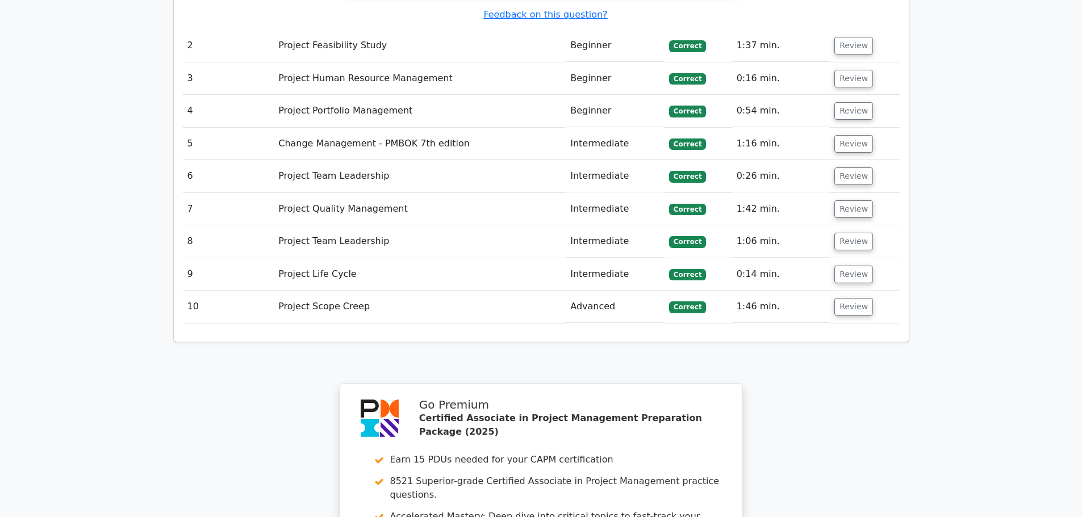
scroll to position [1661, 0]
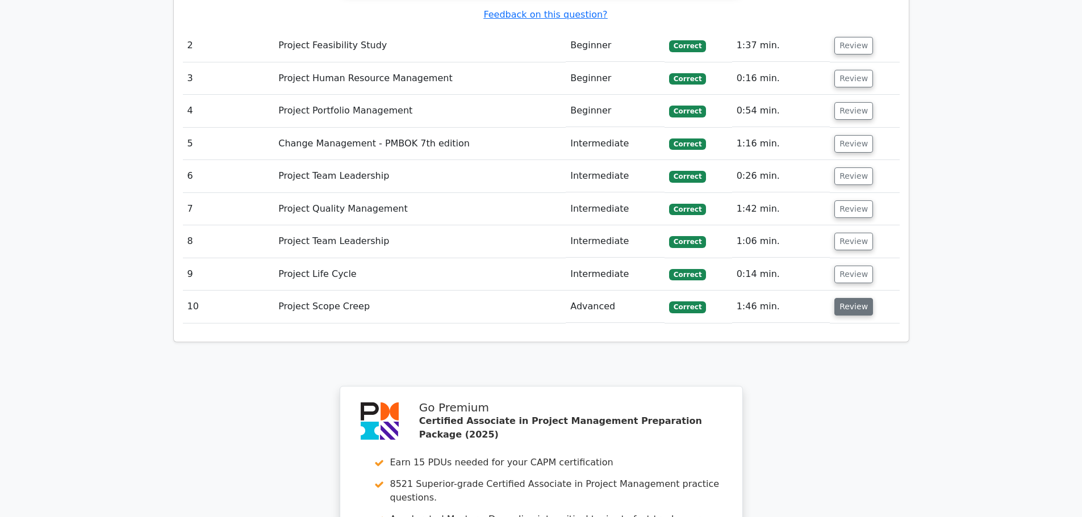
click at [850, 298] on button "Review" at bounding box center [853, 307] width 39 height 18
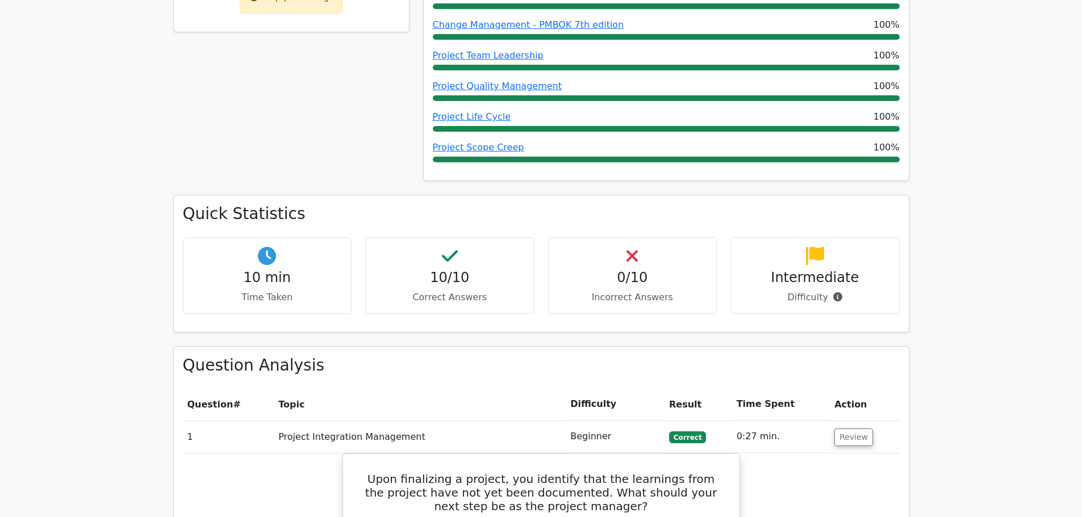
scroll to position [0, 0]
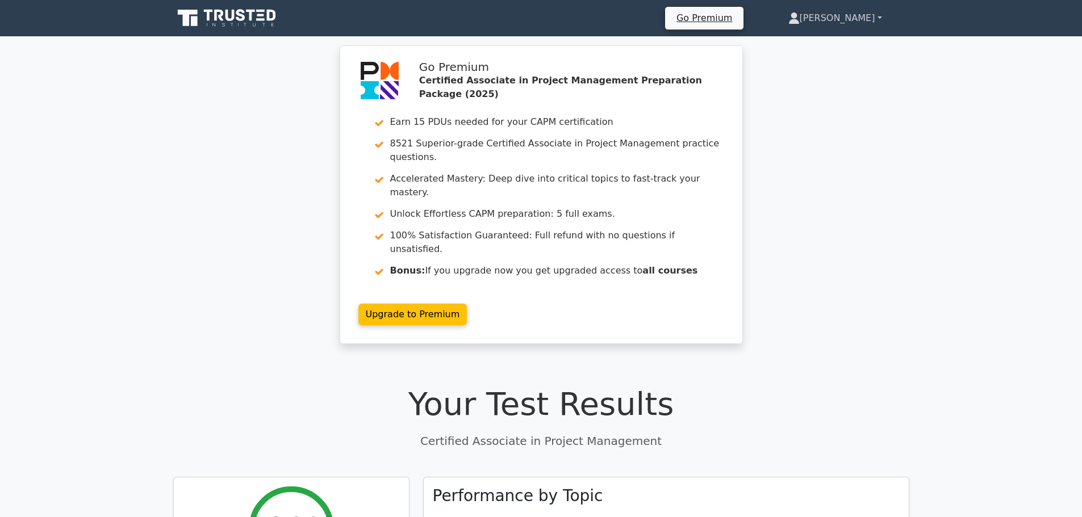
click at [865, 14] on link "[PERSON_NAME]" at bounding box center [835, 18] width 148 height 23
click at [839, 47] on link "Profile" at bounding box center [806, 45] width 90 height 18
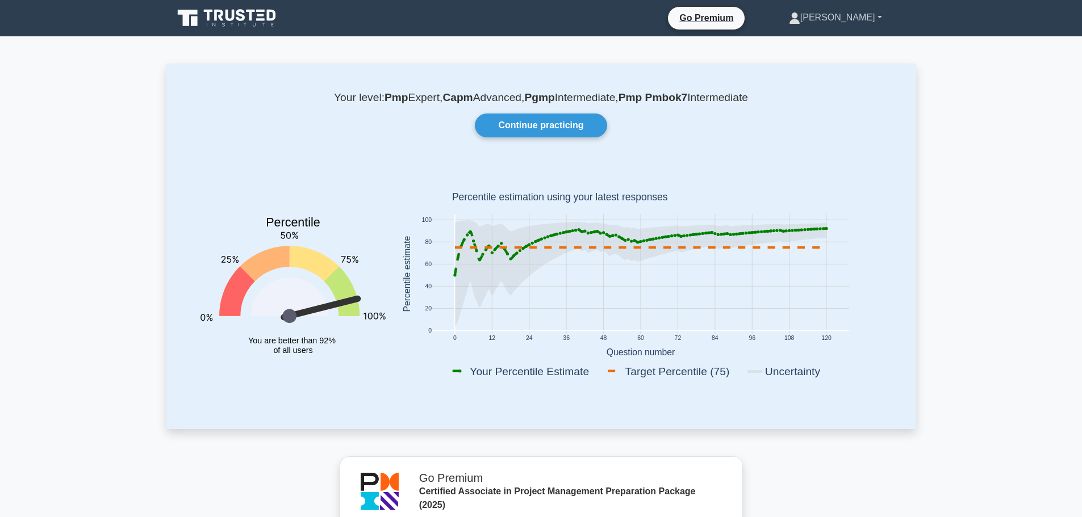
click at [858, 20] on link "[PERSON_NAME]" at bounding box center [835, 17] width 148 height 23
click at [848, 47] on link "Profile" at bounding box center [807, 44] width 90 height 18
click at [556, 124] on link "Continue practicing" at bounding box center [541, 126] width 132 height 24
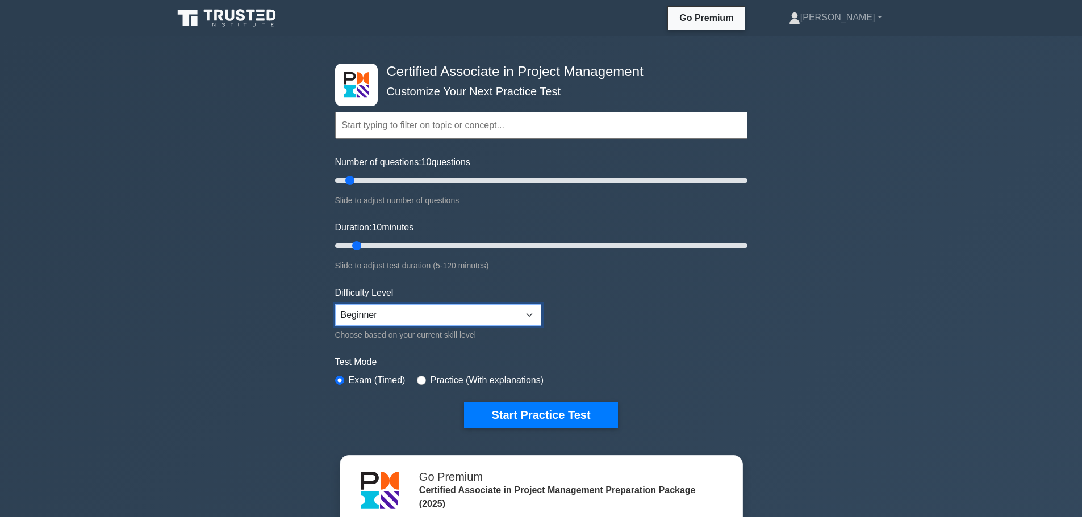
click at [534, 317] on select "Beginner Intermediate Expert" at bounding box center [438, 315] width 206 height 22
select select "intermediate"
click at [335, 304] on select "Beginner Intermediate Expert" at bounding box center [438, 315] width 206 height 22
click at [517, 410] on button "Start Practice Test" at bounding box center [540, 415] width 153 height 26
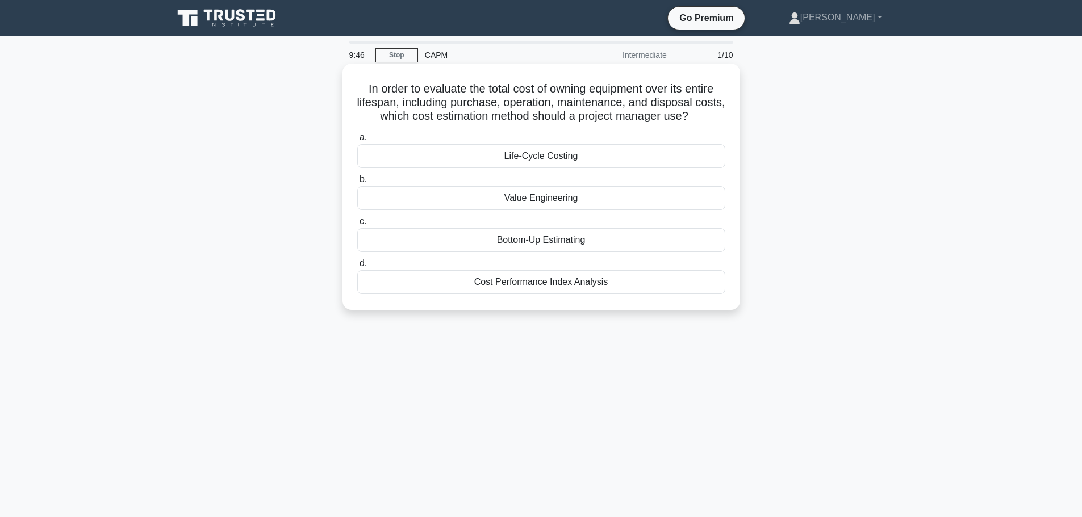
click at [564, 159] on div "Life-Cycle Costing" at bounding box center [541, 156] width 368 height 24
click at [357, 141] on input "a. Life-Cycle Costing" at bounding box center [357, 137] width 0 height 7
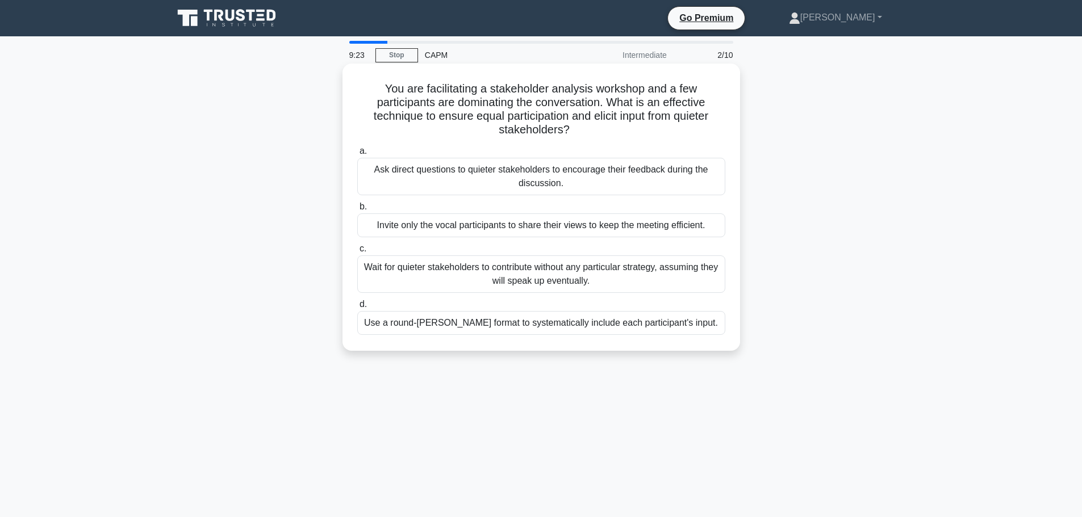
click at [548, 328] on div "Use a round-robin format to systematically include each participant's input." at bounding box center [541, 323] width 368 height 24
click at [357, 308] on input "d. Use a round-robin format to systematically include each participant's input." at bounding box center [357, 304] width 0 height 7
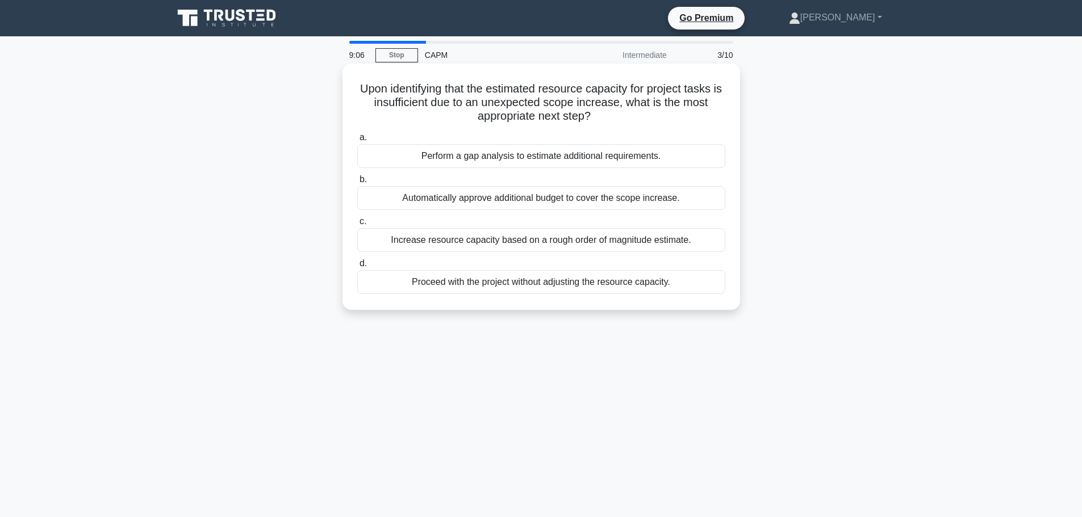
click at [535, 158] on div "Perform a gap analysis to estimate additional requirements." at bounding box center [541, 156] width 368 height 24
click at [357, 141] on input "a. Perform a gap analysis to estimate additional requirements." at bounding box center [357, 137] width 0 height 7
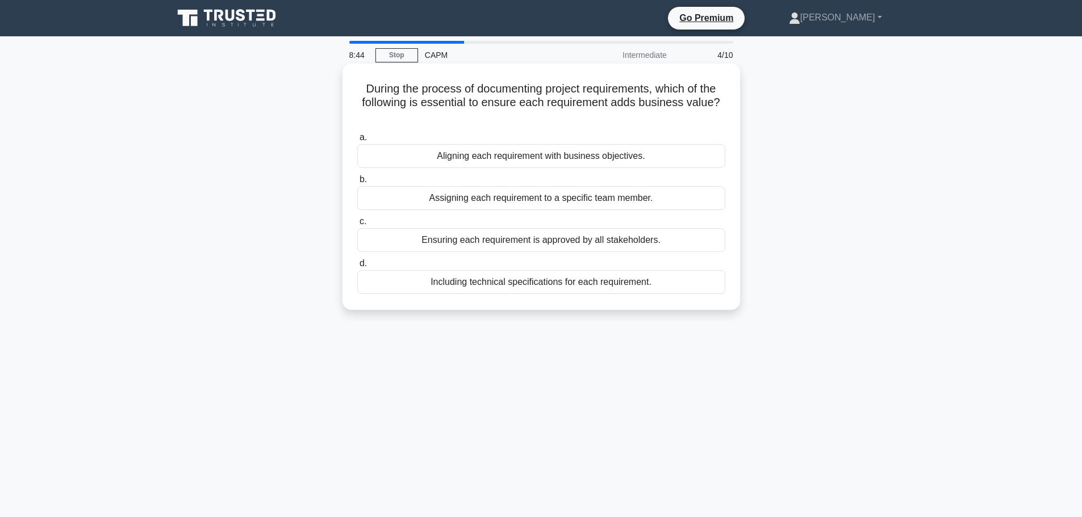
click at [572, 159] on div "Aligning each requirement with business objectives." at bounding box center [541, 156] width 368 height 24
click at [357, 141] on input "a. Aligning each requirement with business objectives." at bounding box center [357, 137] width 0 height 7
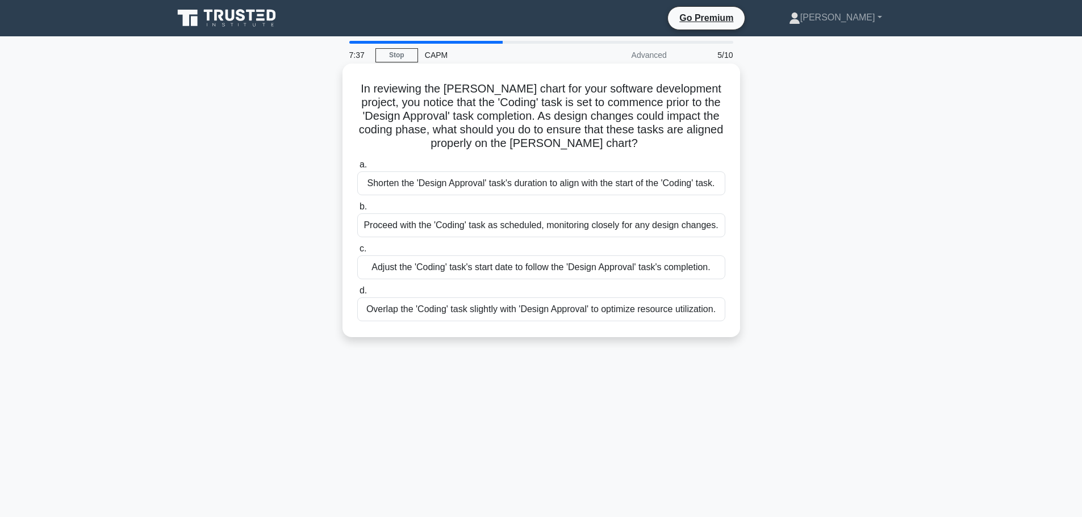
click at [705, 267] on div "Adjust the 'Coding' task's start date to follow the 'Design Approval' task's co…" at bounding box center [541, 267] width 368 height 24
click at [357, 253] on input "c. Adjust the 'Coding' task's start date to follow the 'Design Approval' task's…" at bounding box center [357, 248] width 0 height 7
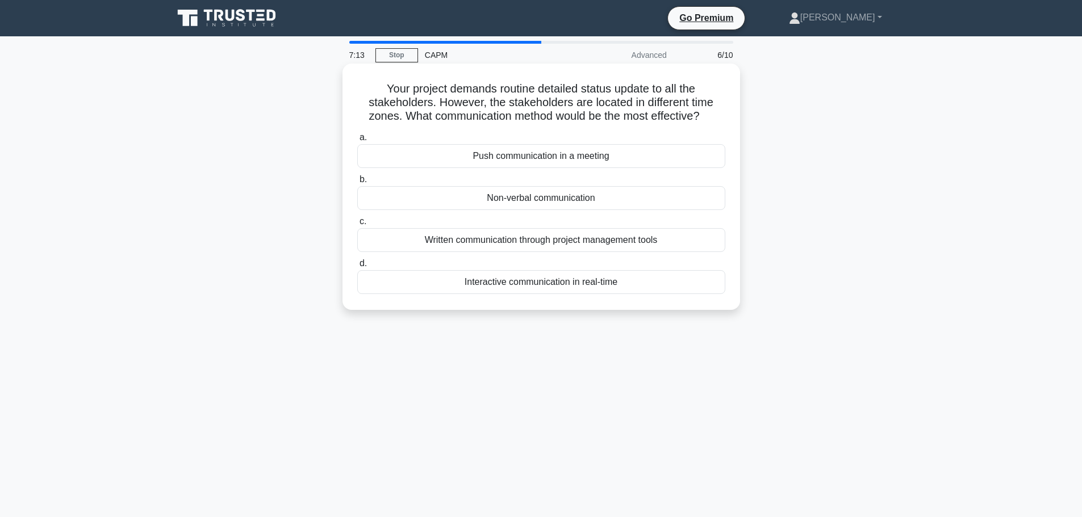
click at [639, 241] on div "Written communication through project management tools" at bounding box center [541, 240] width 368 height 24
click at [357, 225] on input "c. Written communication through project management tools" at bounding box center [357, 221] width 0 height 7
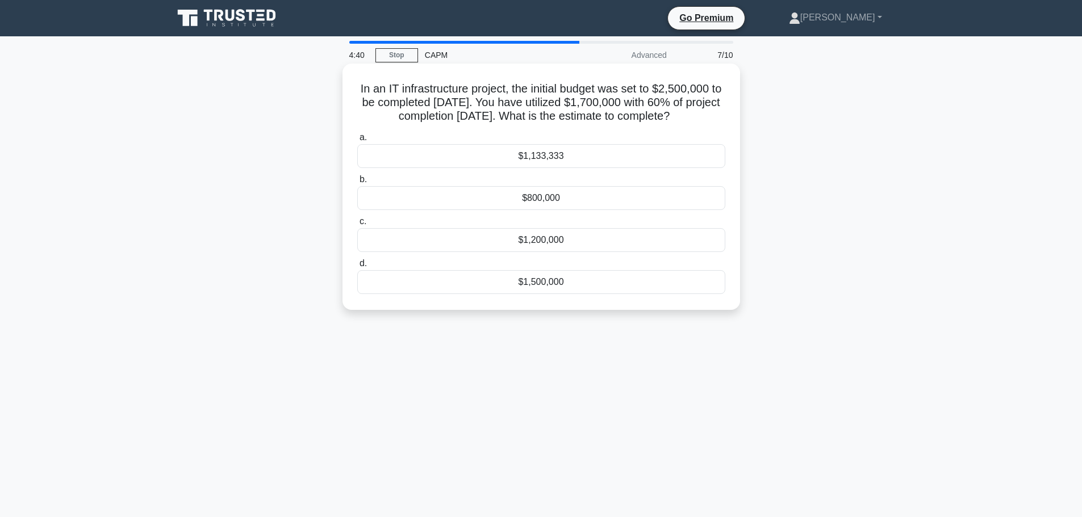
click at [551, 168] on div "$1,133,333" at bounding box center [541, 156] width 368 height 24
click at [357, 141] on input "a. $1,133,333" at bounding box center [357, 137] width 0 height 7
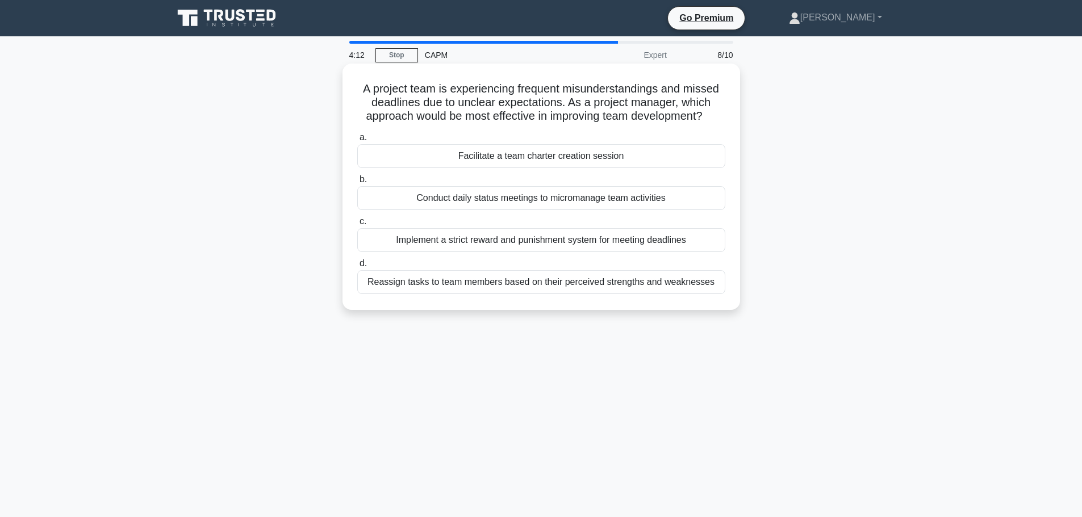
click at [628, 155] on div "Facilitate a team charter creation session" at bounding box center [541, 156] width 368 height 24
click at [357, 141] on input "a. Facilitate a team charter creation session" at bounding box center [357, 137] width 0 height 7
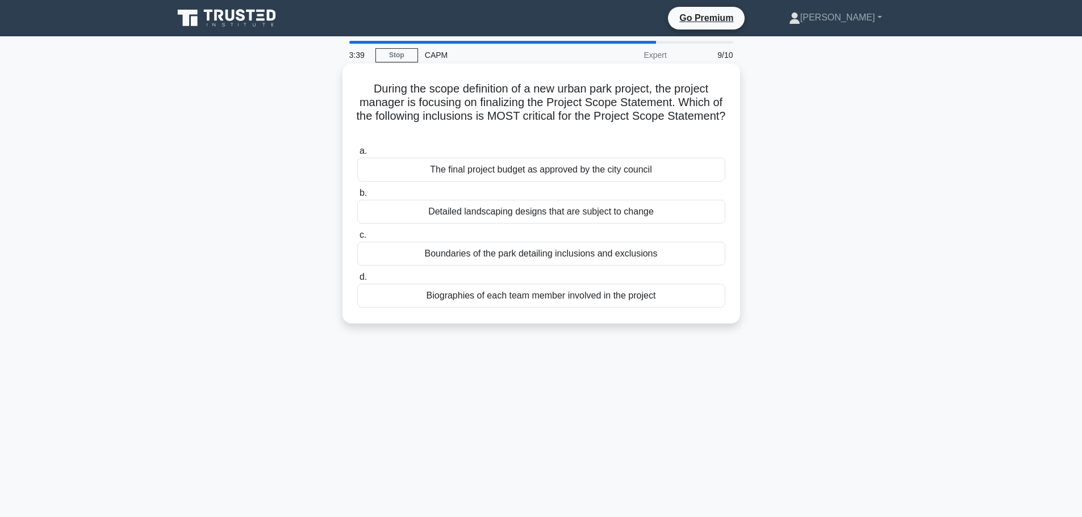
click at [581, 253] on div "Boundaries of the park detailing inclusions and exclusions" at bounding box center [541, 254] width 368 height 24
click at [357, 239] on input "c. Boundaries of the park detailing inclusions and exclusions" at bounding box center [357, 235] width 0 height 7
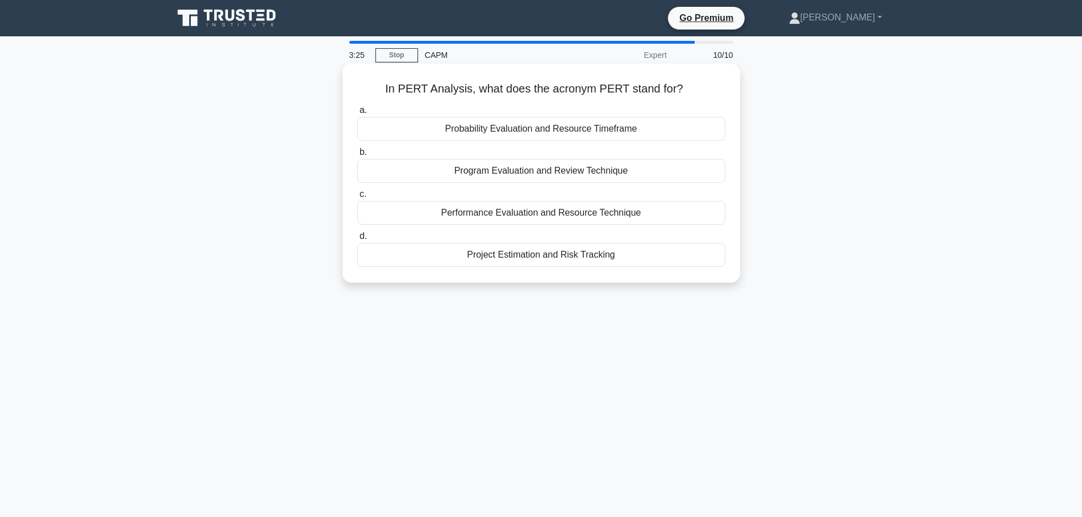
click at [624, 216] on div "Performance Evaluation and Resource Technique" at bounding box center [541, 213] width 368 height 24
click at [357, 198] on input "c. Performance Evaluation and Resource Technique" at bounding box center [357, 194] width 0 height 7
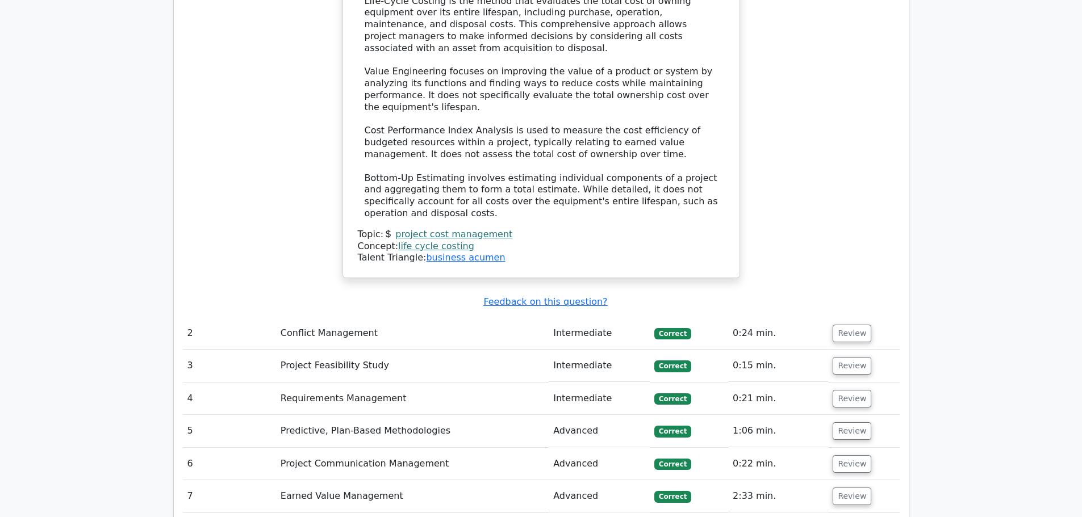
scroll to position [1476, 0]
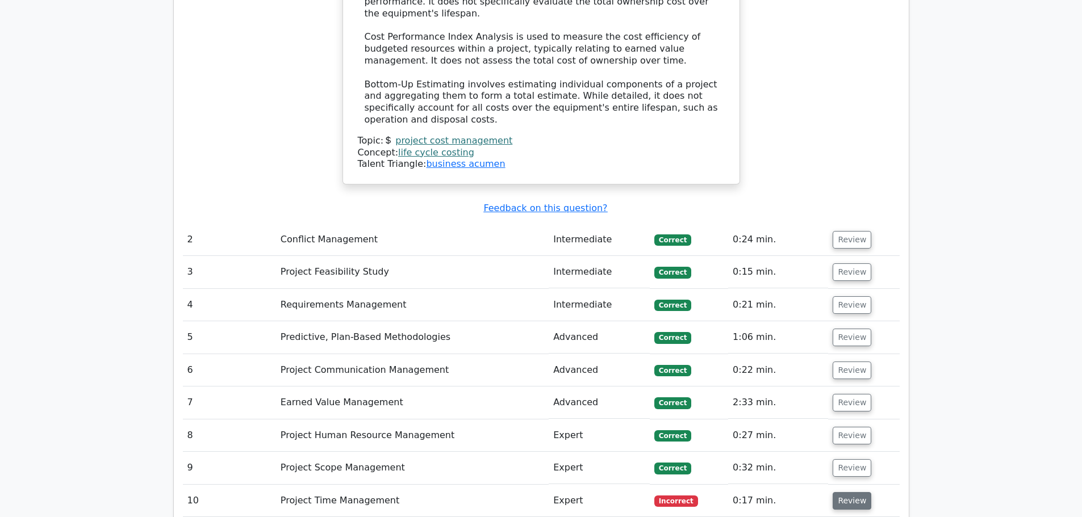
click at [845, 492] on button "Review" at bounding box center [851, 501] width 39 height 18
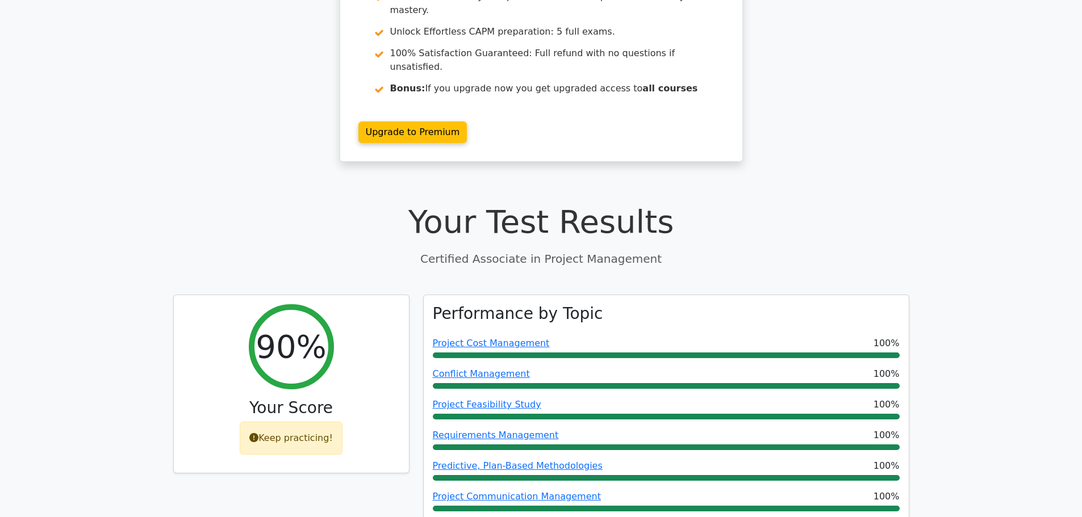
scroll to position [0, 0]
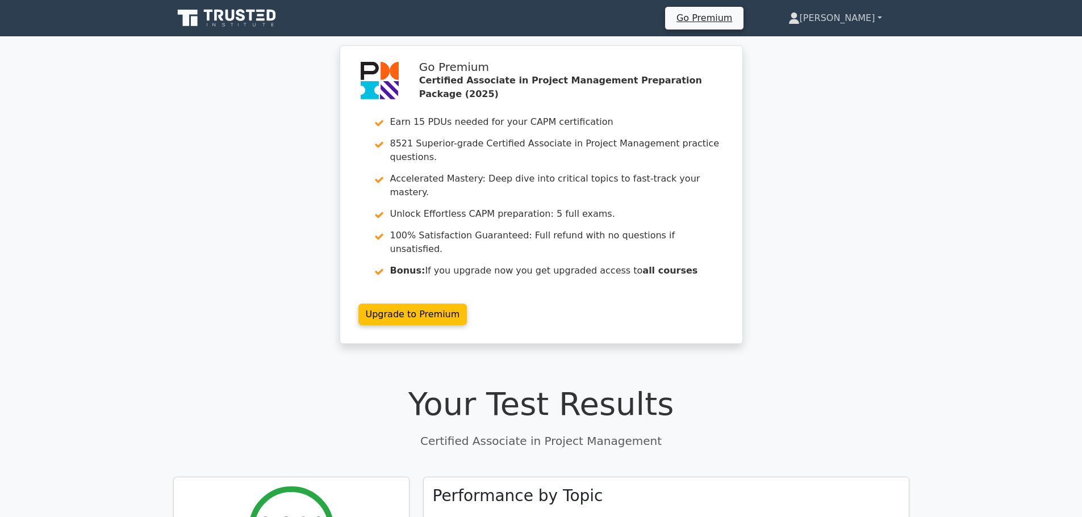
click at [857, 15] on link "[PERSON_NAME]" at bounding box center [835, 18] width 148 height 23
click at [850, 41] on link "Profile" at bounding box center [806, 45] width 90 height 18
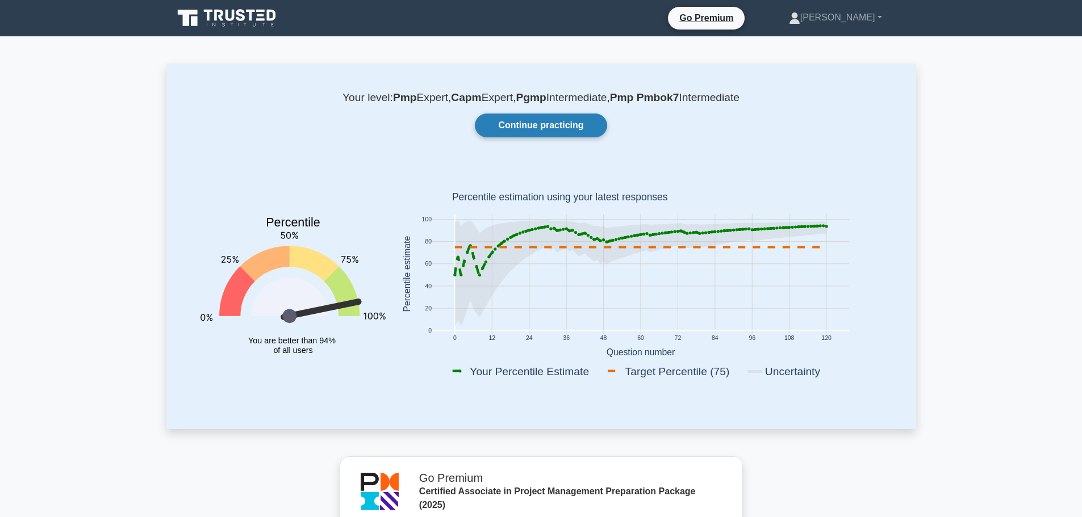
click at [580, 121] on link "Continue practicing" at bounding box center [541, 126] width 132 height 24
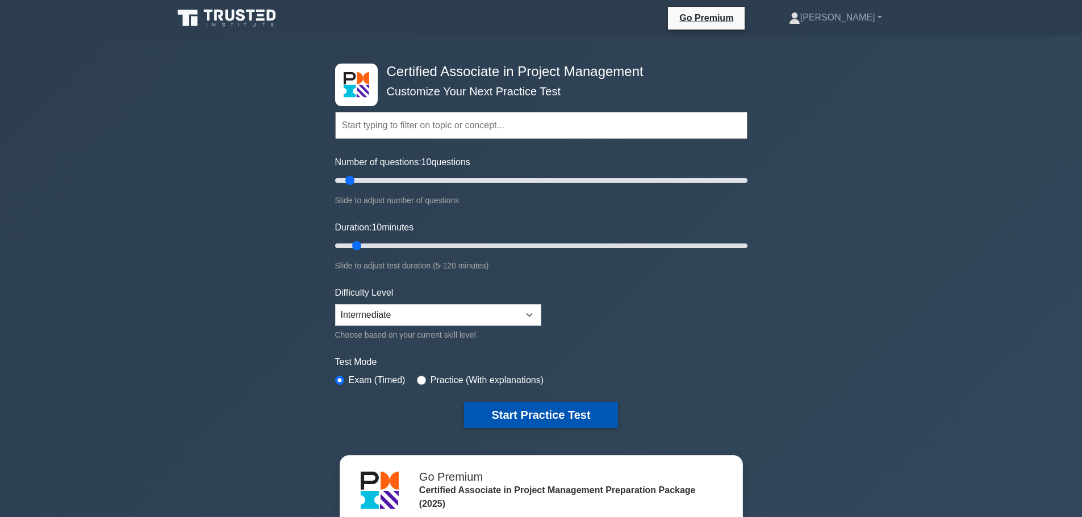
click at [589, 409] on button "Start Practice Test" at bounding box center [540, 415] width 153 height 26
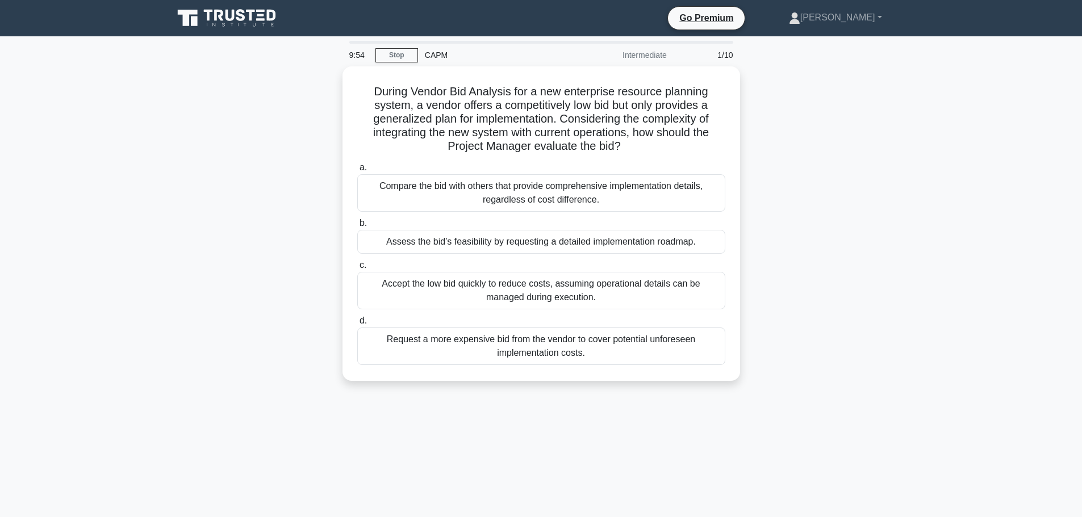
click at [294, 191] on div "During Vendor Bid Analysis for a new enterprise resource planning system, a ven…" at bounding box center [540, 230] width 749 height 328
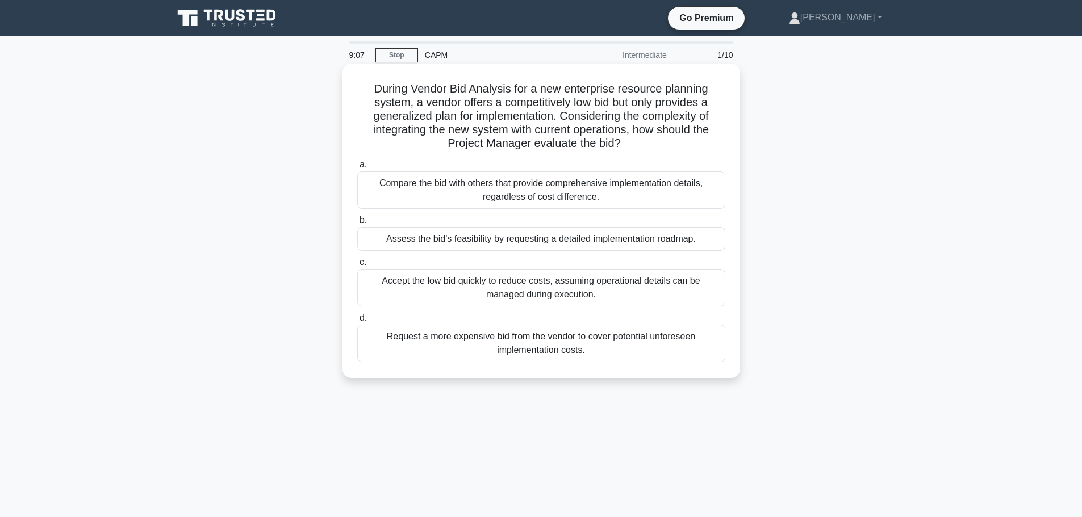
click at [650, 240] on div "Assess the bid’s feasibility by requesting a detailed implementation roadmap." at bounding box center [541, 239] width 368 height 24
click at [357, 224] on input "b. Assess the bid’s feasibility by requesting a detailed implementation roadmap." at bounding box center [357, 220] width 0 height 7
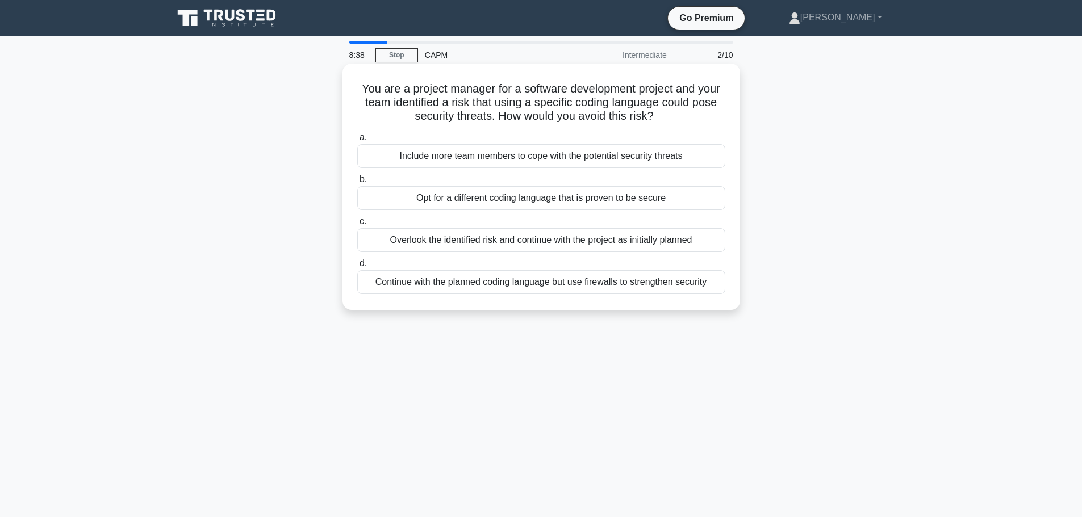
click at [621, 197] on div "Opt for a different coding language that is proven to be secure" at bounding box center [541, 198] width 368 height 24
click at [357, 183] on input "b. Opt for a different coding language that is proven to be secure" at bounding box center [357, 179] width 0 height 7
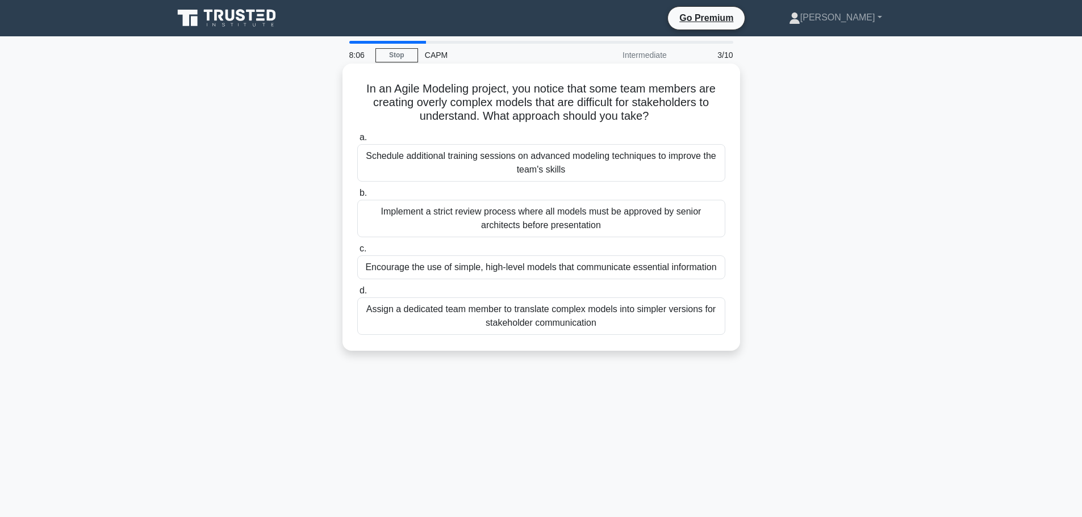
click at [668, 268] on div "Encourage the use of simple, high-level models that communicate essential infor…" at bounding box center [541, 267] width 368 height 24
click at [357, 253] on input "c. Encourage the use of simple, high-level models that communicate essential in…" at bounding box center [357, 248] width 0 height 7
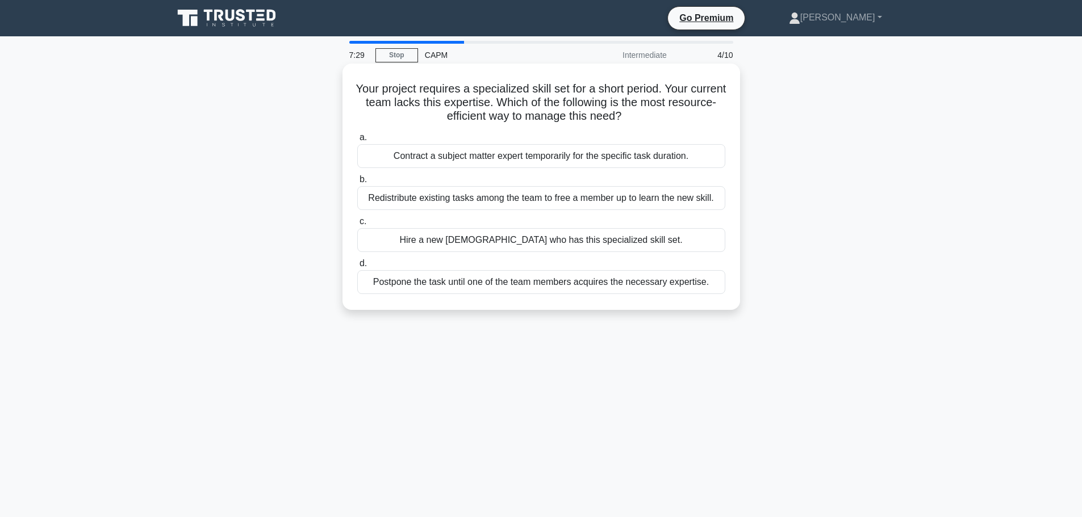
click at [676, 162] on div "Contract a subject matter expert temporarily for the specific task duration." at bounding box center [541, 156] width 368 height 24
click at [357, 141] on input "a. Contract a subject matter expert temporarily for the specific task duration." at bounding box center [357, 137] width 0 height 7
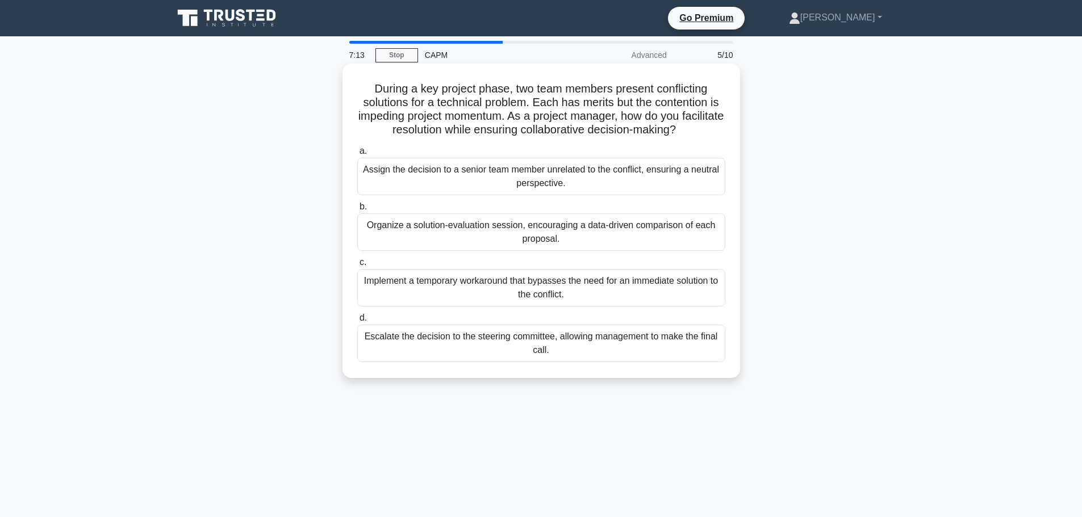
click at [691, 237] on div "Organize a solution-evaluation session, encouraging a data-driven comparison of…" at bounding box center [541, 231] width 368 height 37
click at [357, 211] on input "b. Organize a solution-evaluation session, encouraging a data-driven comparison…" at bounding box center [357, 206] width 0 height 7
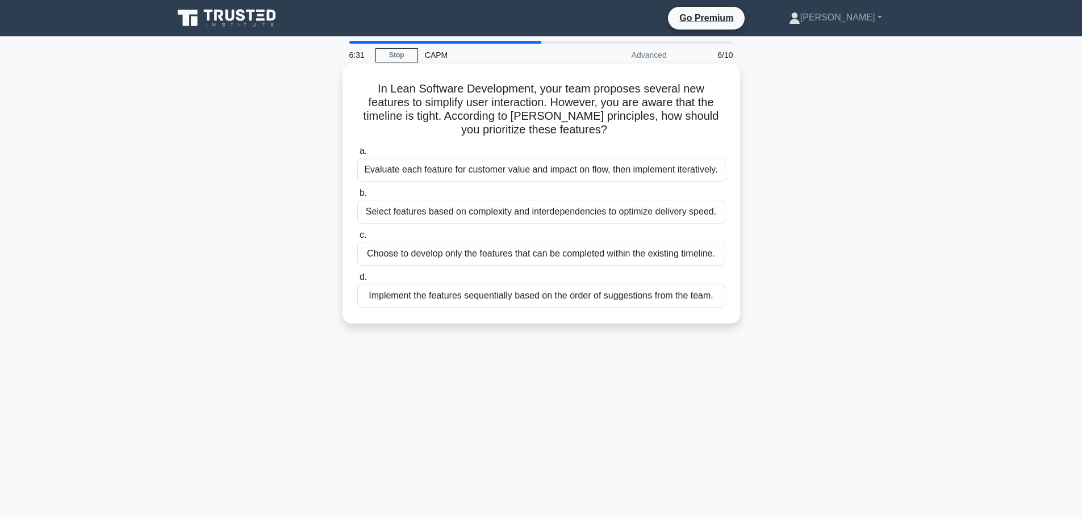
click at [686, 171] on div "Evaluate each feature for customer value and impact on flow, then implement ite…" at bounding box center [541, 170] width 368 height 24
click at [357, 155] on input "a. Evaluate each feature for customer value and impact on flow, then implement …" at bounding box center [357, 151] width 0 height 7
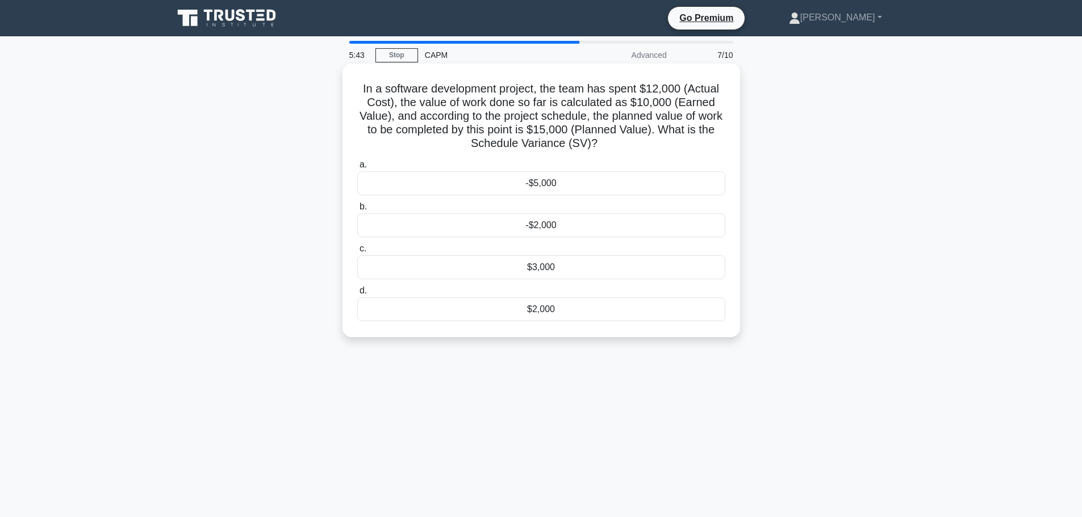
click at [601, 188] on div "-$5,000" at bounding box center [541, 183] width 368 height 24
click at [357, 169] on input "a. -$5,000" at bounding box center [357, 164] width 0 height 7
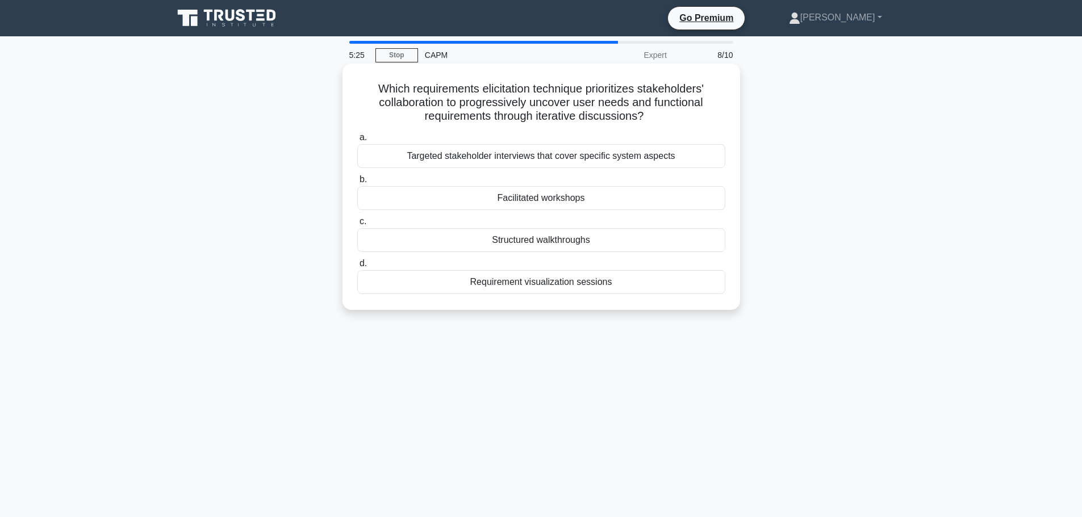
click at [598, 199] on div "Facilitated workshops" at bounding box center [541, 198] width 368 height 24
click at [357, 183] on input "b. Facilitated workshops" at bounding box center [357, 179] width 0 height 7
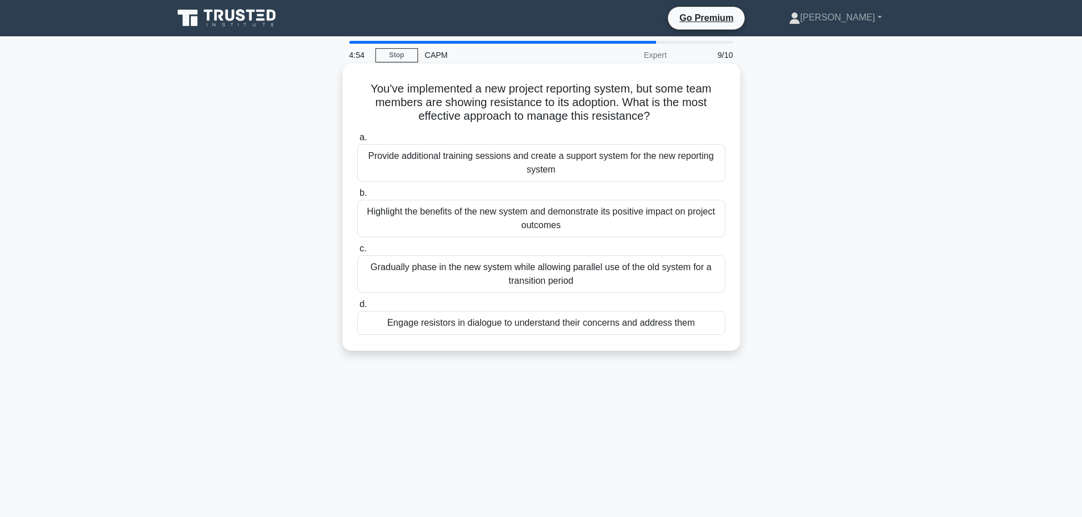
click at [600, 320] on div "Engage resistors in dialogue to understand their concerns and address them" at bounding box center [541, 323] width 368 height 24
click at [357, 308] on input "d. Engage resistors in dialogue to understand their concerns and address them" at bounding box center [357, 304] width 0 height 7
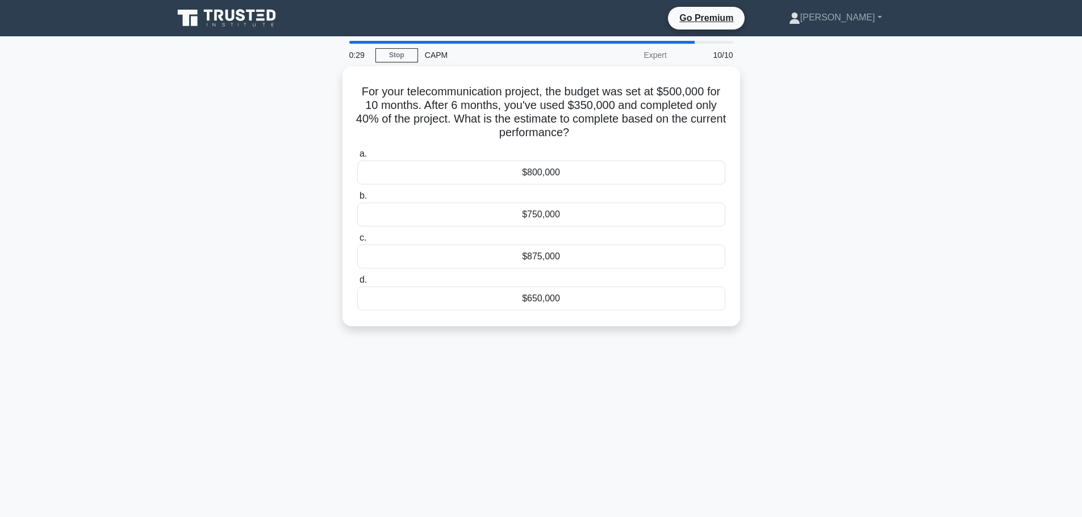
click at [812, 121] on div "For your telecommunication project, the budget was set at $500,000 for 10 month…" at bounding box center [540, 203] width 749 height 274
click at [591, 295] on div "$650,000" at bounding box center [541, 296] width 368 height 24
click at [357, 281] on input "d. $650,000" at bounding box center [357, 277] width 0 height 7
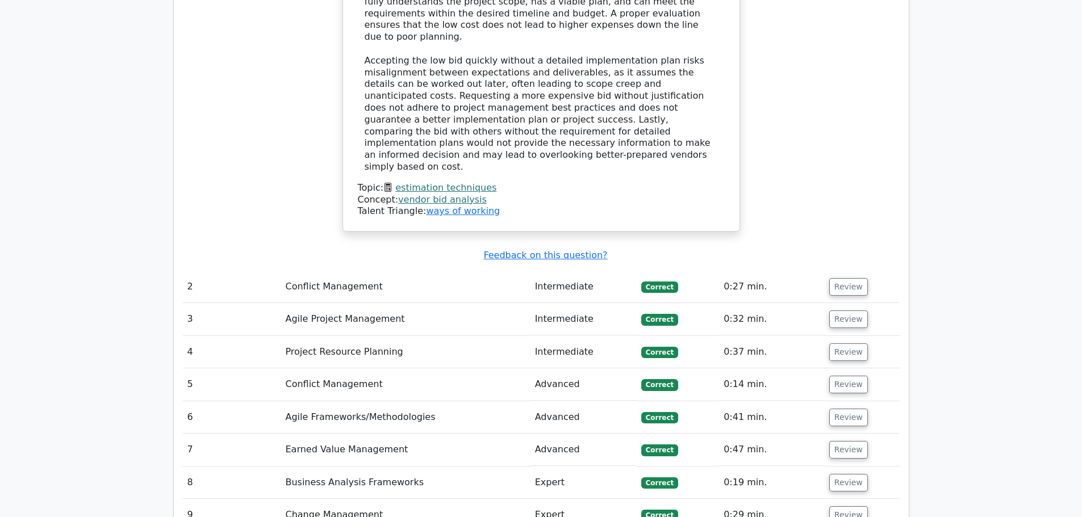
scroll to position [1646, 0]
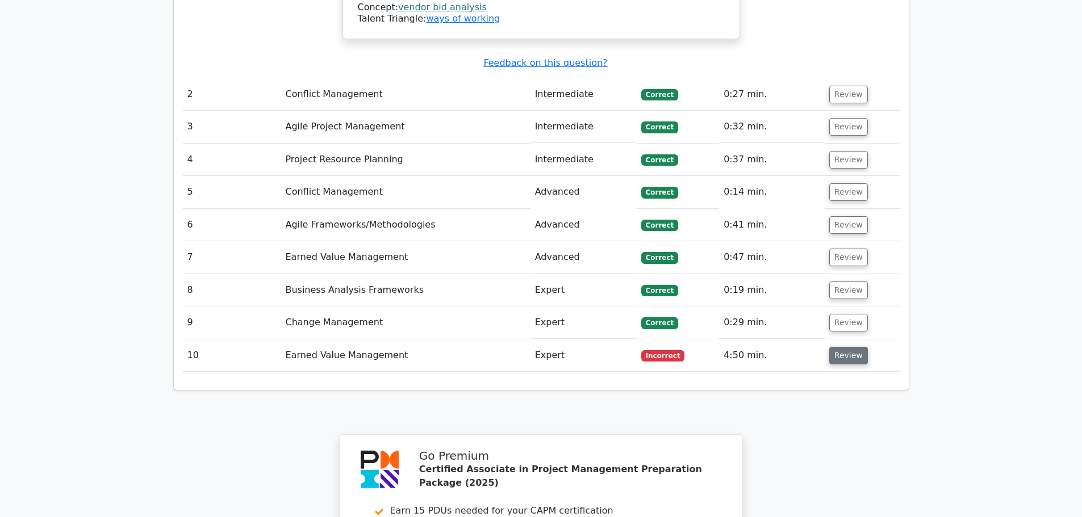
click at [829, 347] on button "Review" at bounding box center [848, 356] width 39 height 18
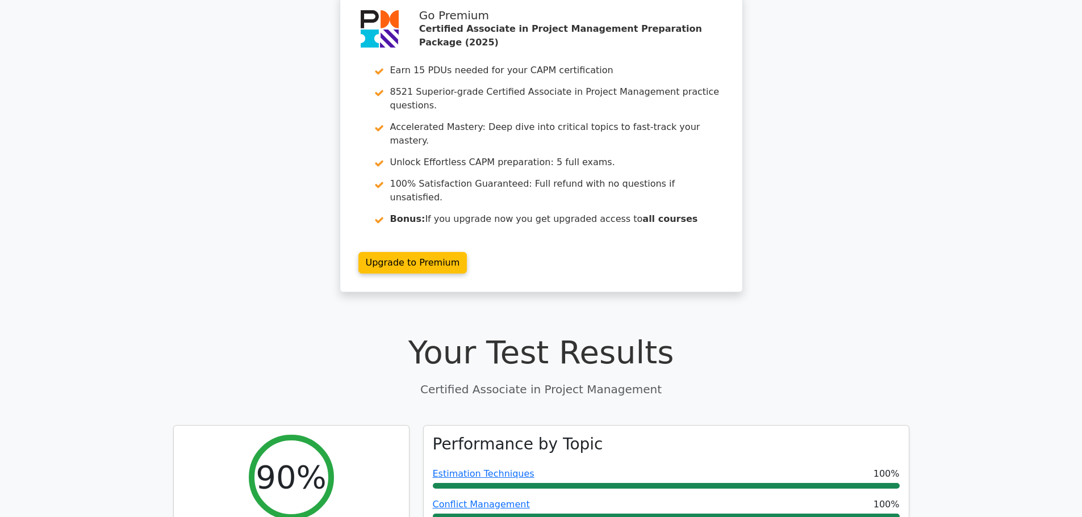
scroll to position [0, 0]
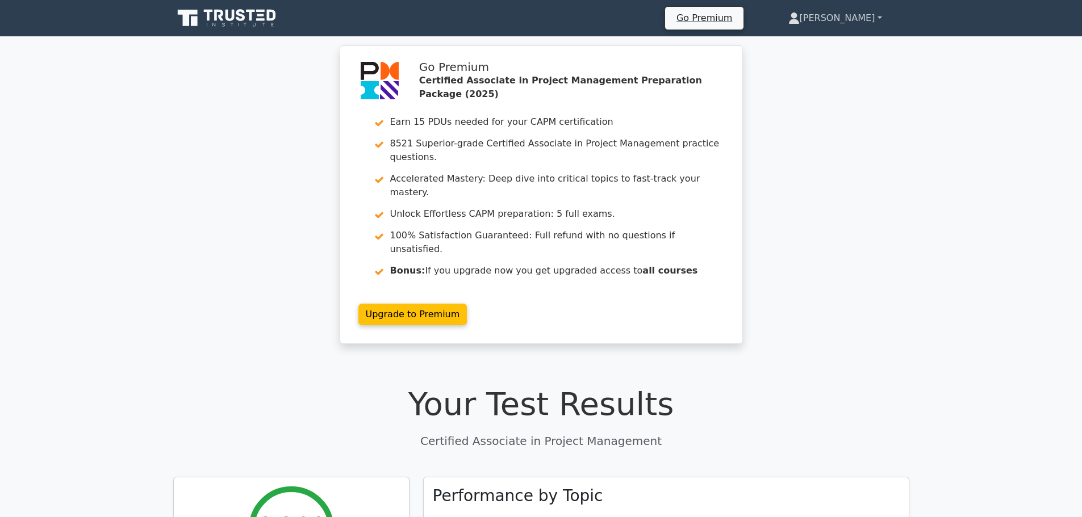
click at [873, 15] on link "[PERSON_NAME]" at bounding box center [835, 18] width 148 height 23
click at [846, 45] on link "Profile" at bounding box center [806, 45] width 90 height 18
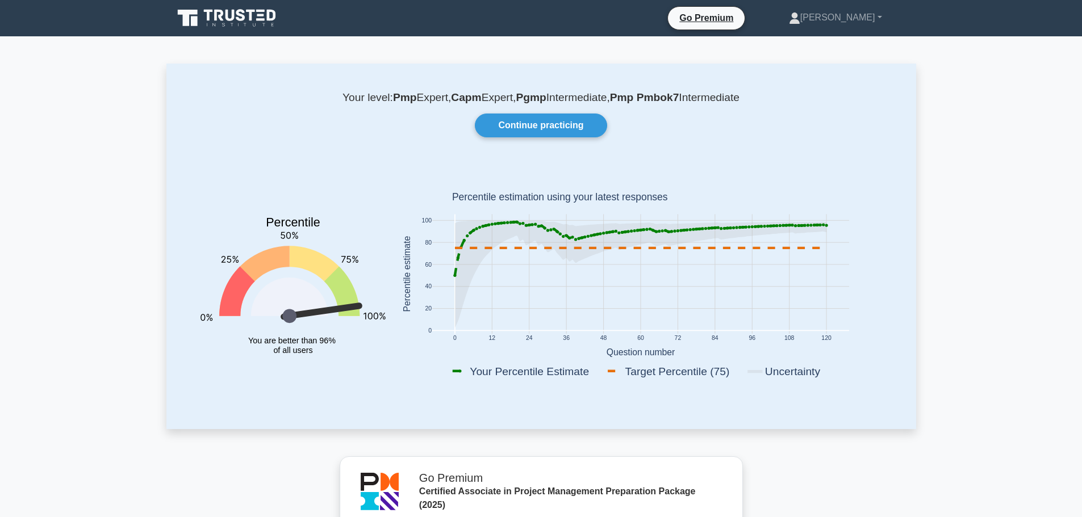
click at [575, 124] on link "Continue practicing" at bounding box center [541, 126] width 132 height 24
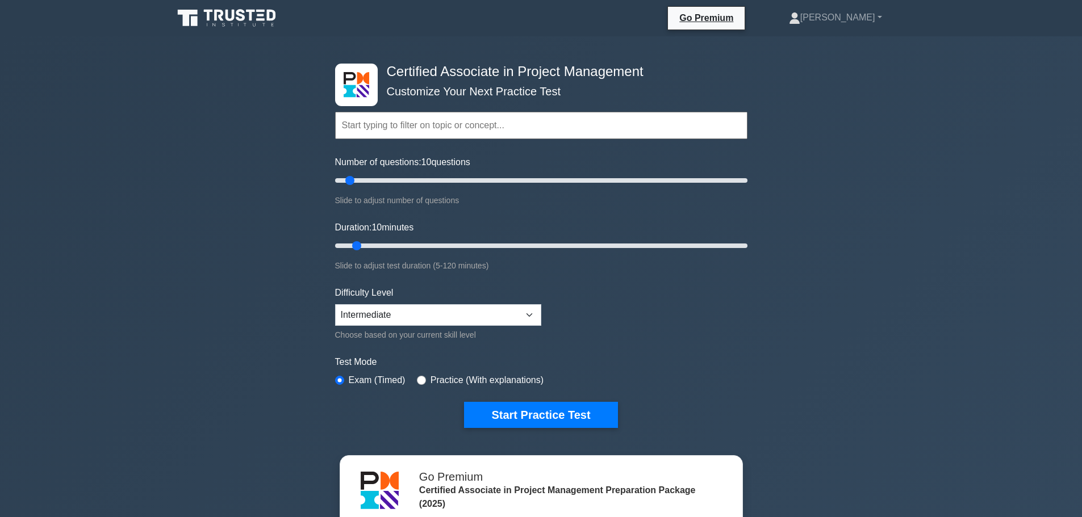
click at [955, 287] on div "Certified Associate in Project Management Customize Your Next Practice Test Top…" at bounding box center [541, 382] width 1082 height 693
click at [523, 318] on select "Beginner Intermediate Expert" at bounding box center [438, 315] width 206 height 22
click at [335, 304] on select "Beginner Intermediate Expert" at bounding box center [438, 315] width 206 height 22
click at [758, 309] on div "Certified Associate in Project Management Customize Your Next Practice Test Top…" at bounding box center [541, 382] width 1082 height 693
click at [416, 315] on select "Beginner Intermediate Expert" at bounding box center [438, 315] width 206 height 22
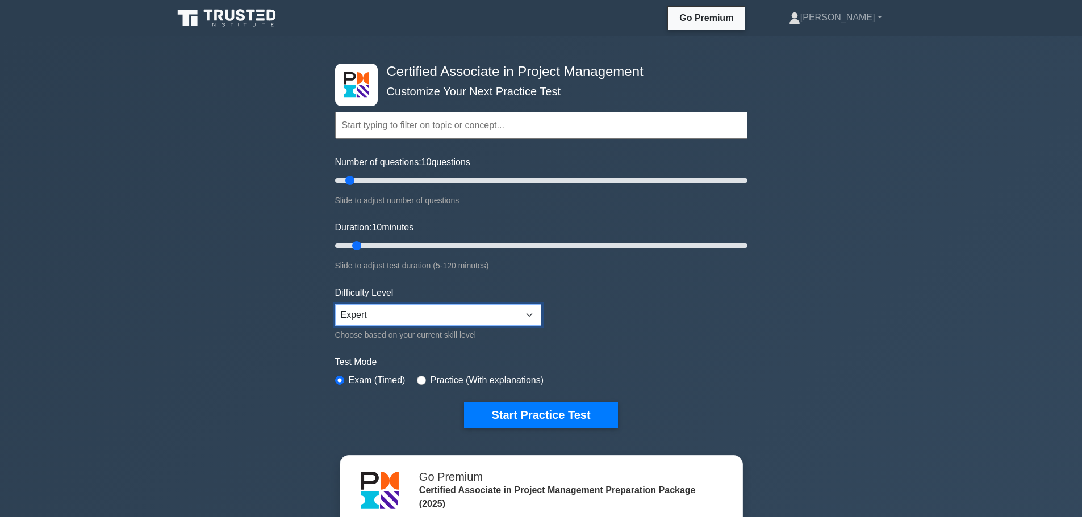
select select "intermediate"
click at [335, 304] on select "Beginner Intermediate Expert" at bounding box center [438, 315] width 206 height 22
click at [827, 313] on div "Certified Associate in Project Management Customize Your Next Practice Test Top…" at bounding box center [541, 382] width 1082 height 693
